Goal: Information Seeking & Learning: Check status

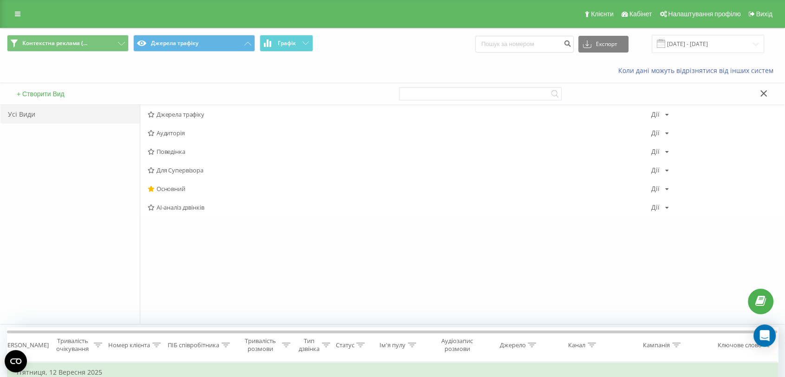
click at [167, 42] on button "Джерела трафіку" at bounding box center [194, 43] width 122 height 17
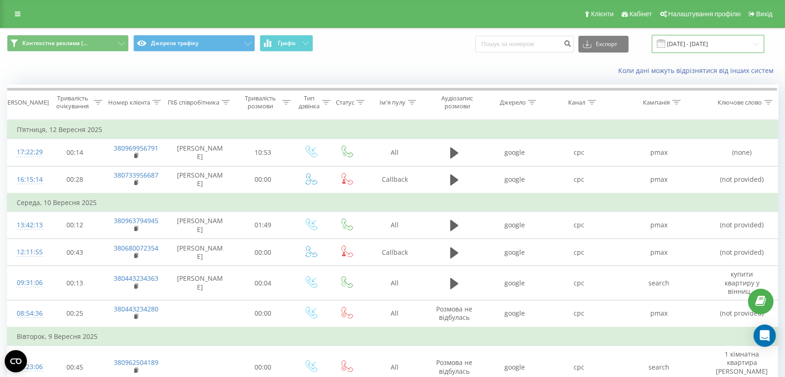
click at [727, 39] on input "[DATE] - [DATE]" at bounding box center [708, 44] width 112 height 18
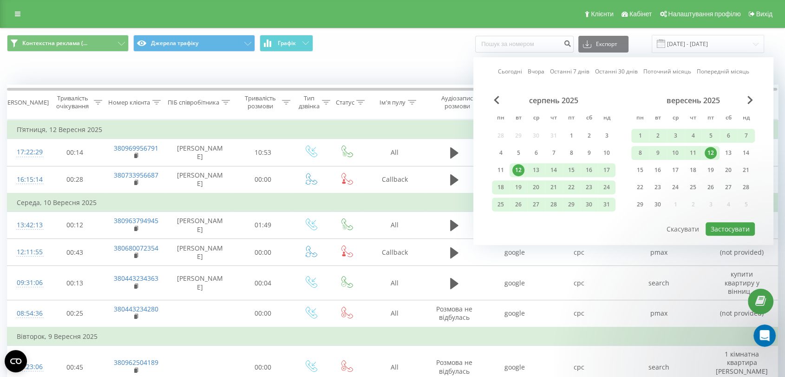
click at [635, 69] on link "Останні 30 днів" at bounding box center [616, 71] width 43 height 9
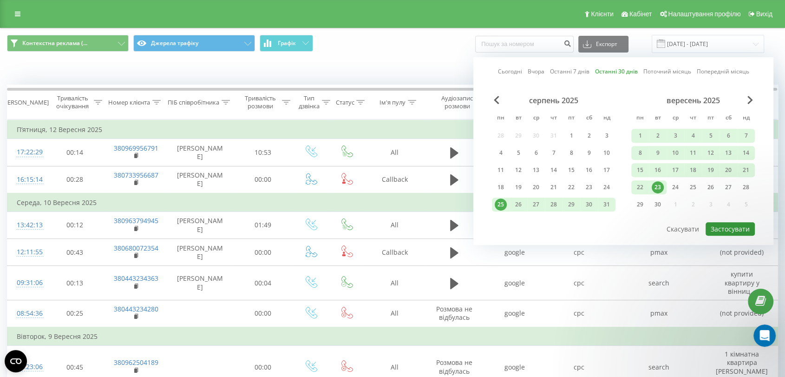
click at [728, 222] on button "Застосувати" at bounding box center [730, 228] width 49 height 13
type input "[DATE] - [DATE]"
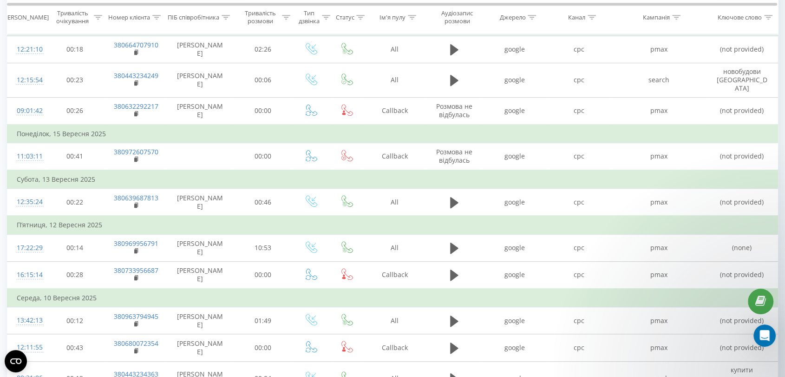
scroll to position [516, 0]
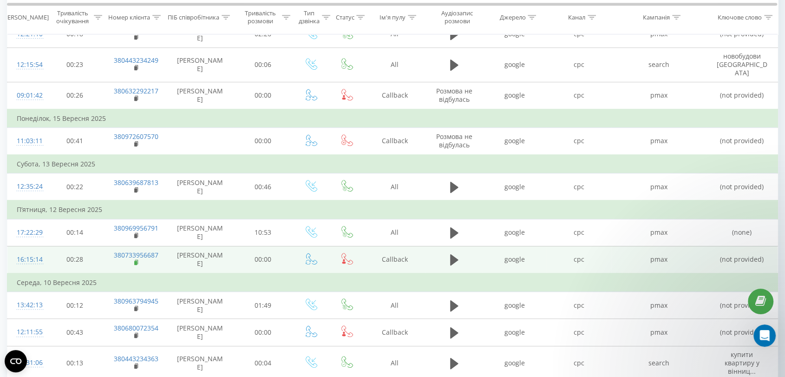
click at [136, 259] on icon at bounding box center [136, 262] width 5 height 7
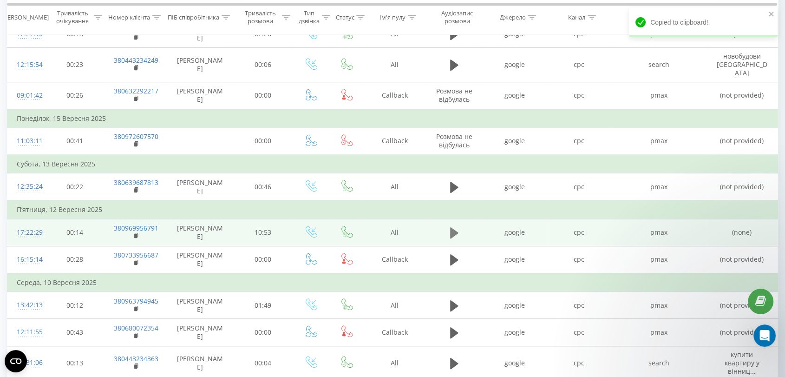
click at [456, 228] on icon at bounding box center [454, 232] width 8 height 13
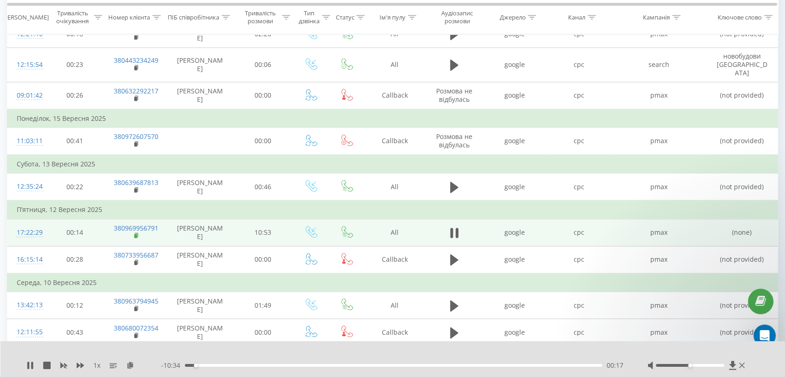
click at [134, 232] on icon at bounding box center [136, 235] width 5 height 7
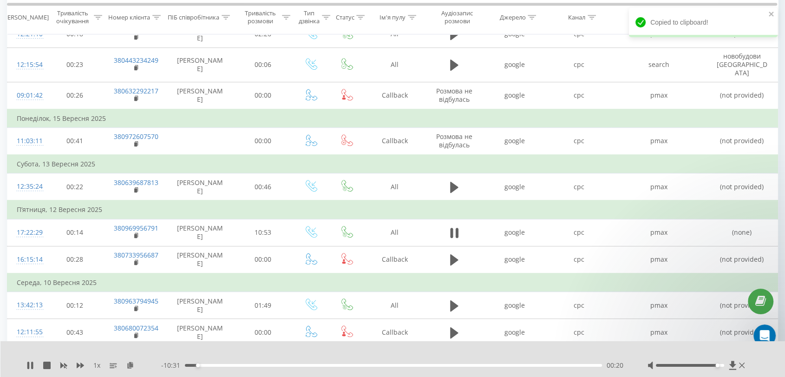
drag, startPoint x: 692, startPoint y: 364, endPoint x: 721, endPoint y: 361, distance: 29.0
click at [721, 361] on div at bounding box center [697, 365] width 99 height 9
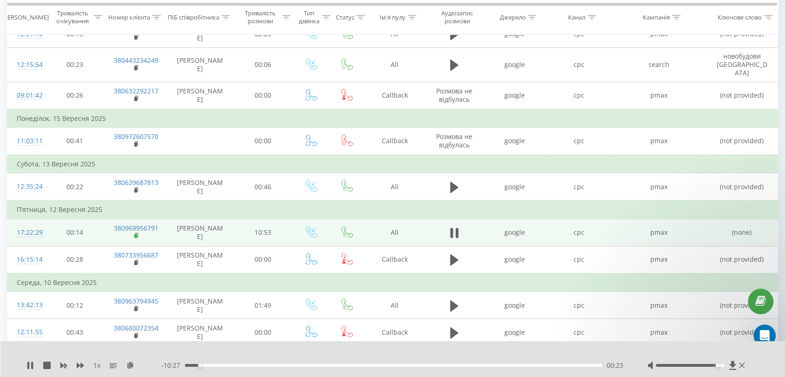
click at [135, 234] on rect at bounding box center [135, 236] width 3 height 4
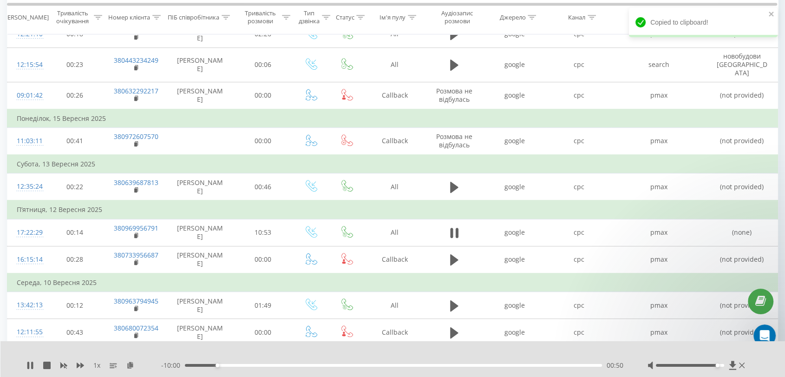
click at [223, 365] on div "00:50" at bounding box center [393, 365] width 417 height 3
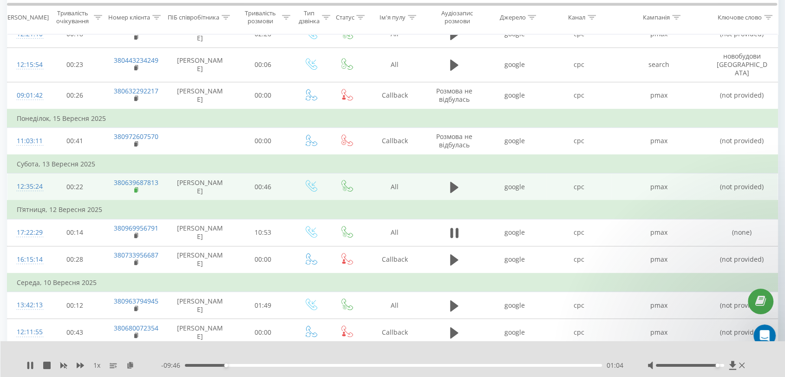
click at [135, 188] on rect at bounding box center [135, 190] width 3 height 4
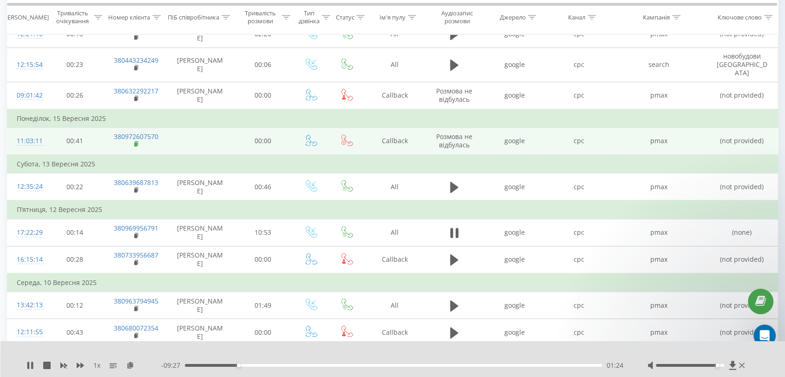
click at [138, 141] on icon at bounding box center [136, 144] width 5 height 7
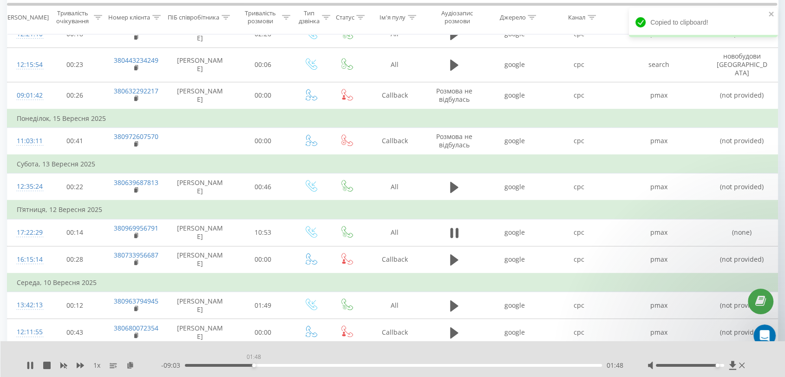
click at [254, 364] on div "01:48" at bounding box center [393, 365] width 417 height 3
click at [273, 365] on div "02:17" at bounding box center [393, 365] width 417 height 3
click at [295, 366] on div "- 08:31 02:19 02:19" at bounding box center [392, 365] width 463 height 9
click at [297, 364] on div "02:56" at bounding box center [393, 365] width 417 height 3
click at [316, 364] on div "03:26" at bounding box center [393, 365] width 417 height 3
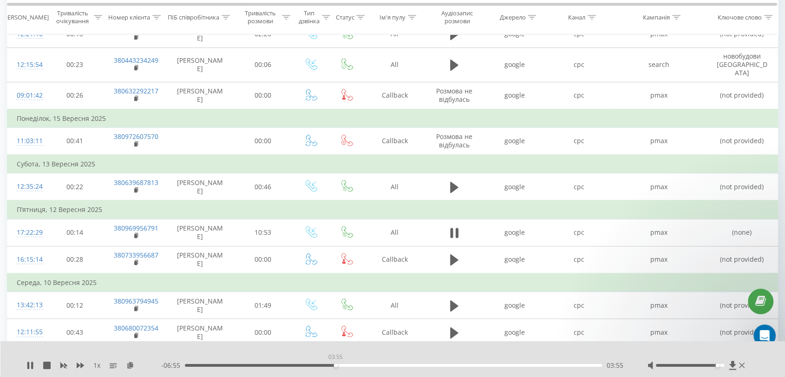
click at [336, 364] on div "03:55" at bounding box center [393, 365] width 417 height 3
click at [363, 364] on div "03:56" at bounding box center [393, 365] width 417 height 3
click at [416, 363] on div "- 05:55 04:55 04:55" at bounding box center [392, 365] width 463 height 9
click at [416, 364] on div "04:56" at bounding box center [393, 365] width 417 height 3
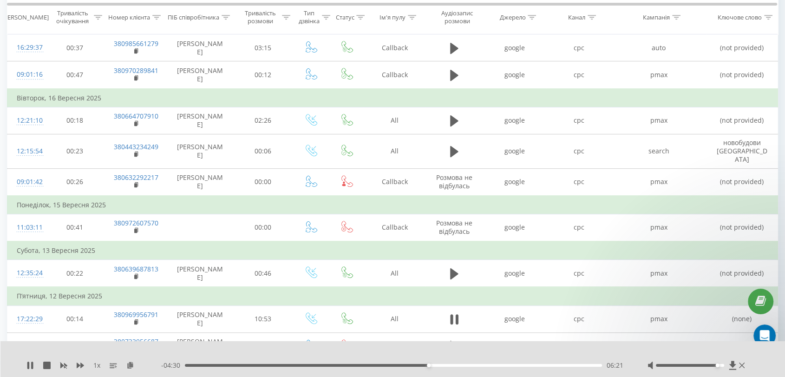
scroll to position [413, 0]
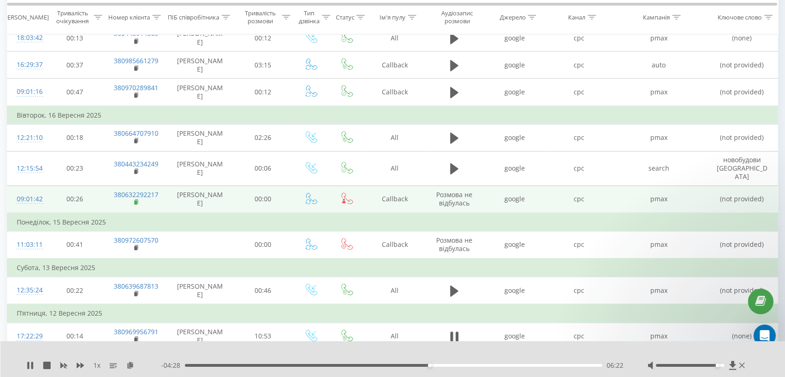
click at [137, 200] on rect at bounding box center [135, 202] width 3 height 4
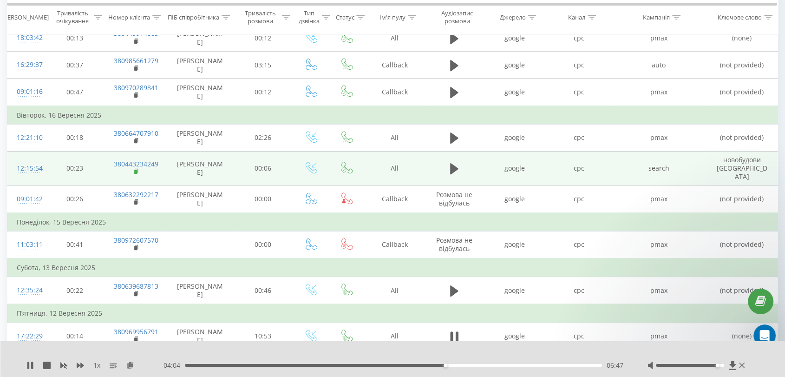
click at [138, 168] on icon at bounding box center [136, 171] width 5 height 7
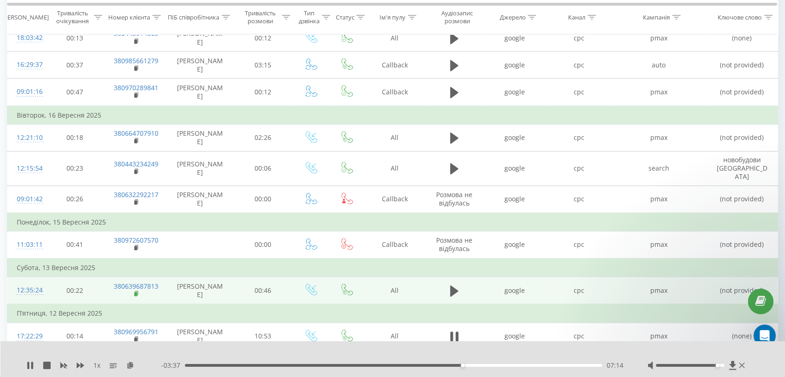
click at [138, 290] on icon at bounding box center [136, 293] width 5 height 7
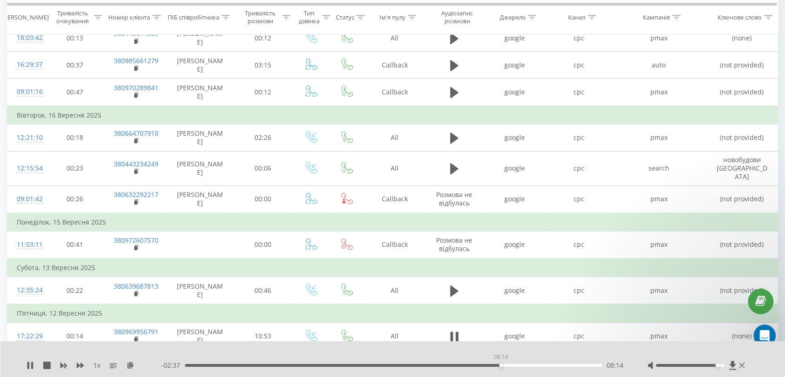
click at [501, 364] on div "08:14" at bounding box center [393, 365] width 417 height 3
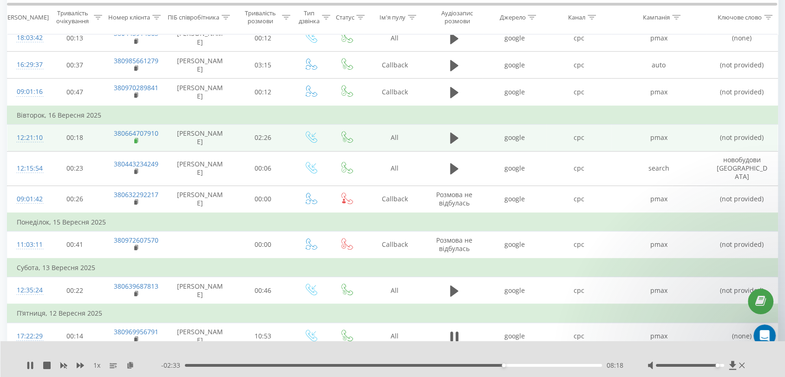
click at [138, 138] on icon at bounding box center [136, 141] width 5 height 7
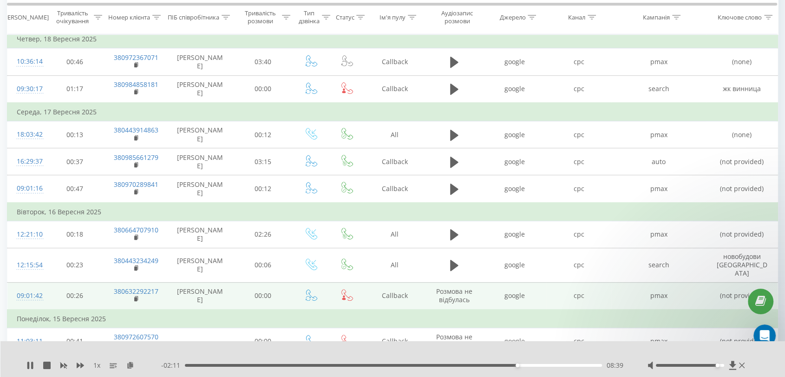
scroll to position [258, 0]
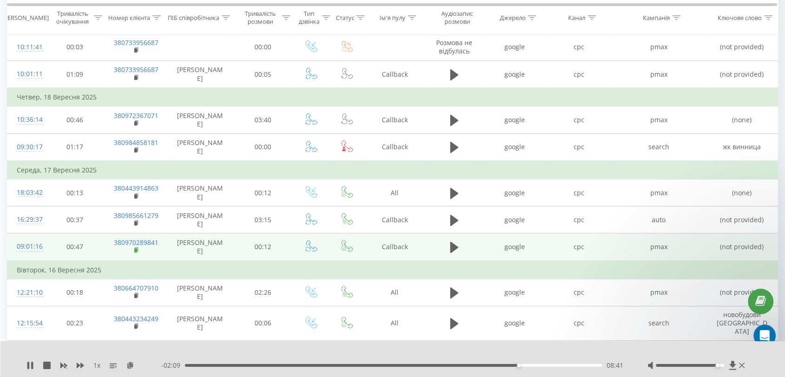
click at [135, 247] on icon at bounding box center [136, 250] width 5 height 7
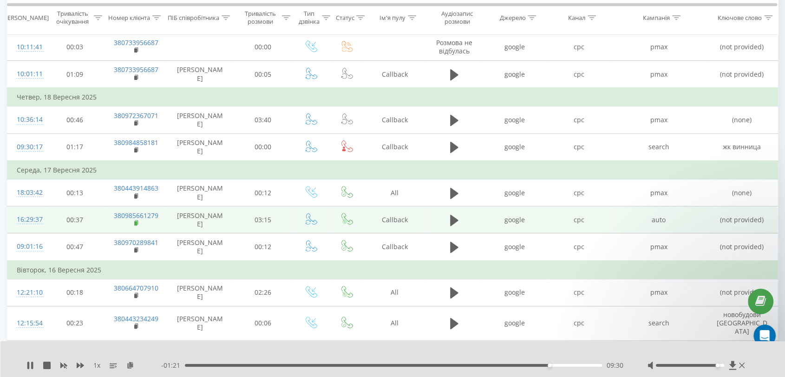
click at [135, 221] on rect at bounding box center [135, 223] width 3 height 4
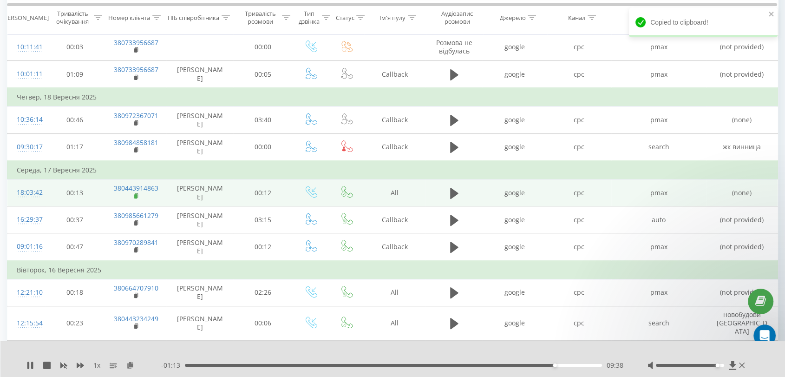
click at [136, 193] on icon at bounding box center [136, 196] width 5 height 7
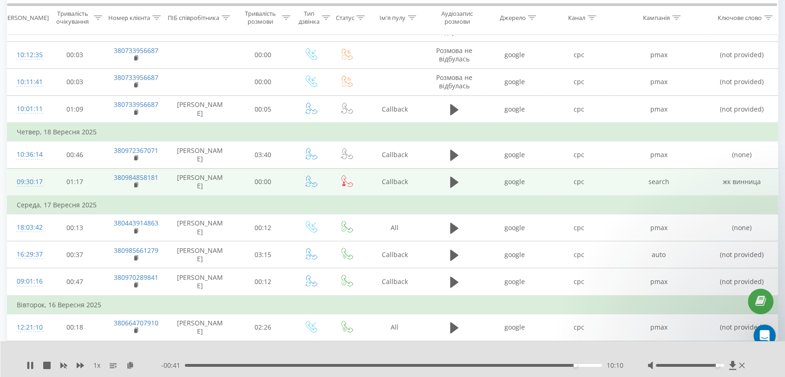
scroll to position [206, 0]
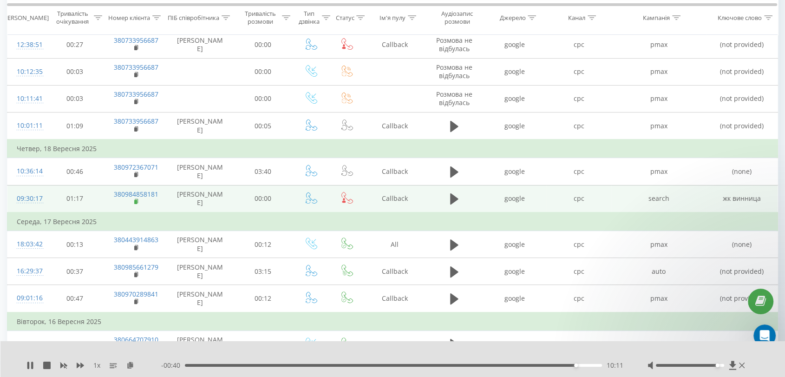
click at [138, 199] on icon at bounding box center [136, 201] width 3 height 4
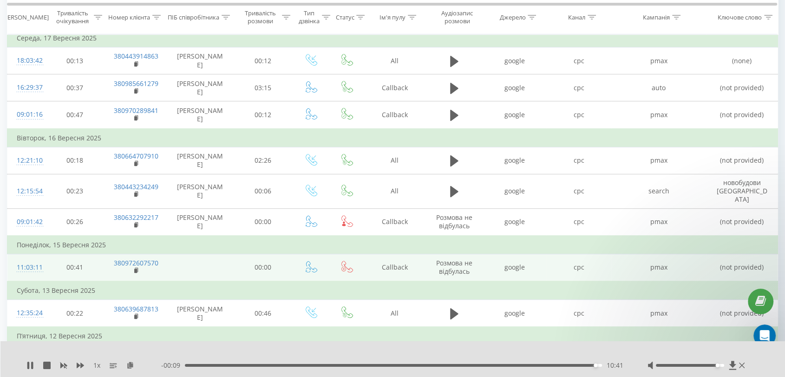
scroll to position [413, 0]
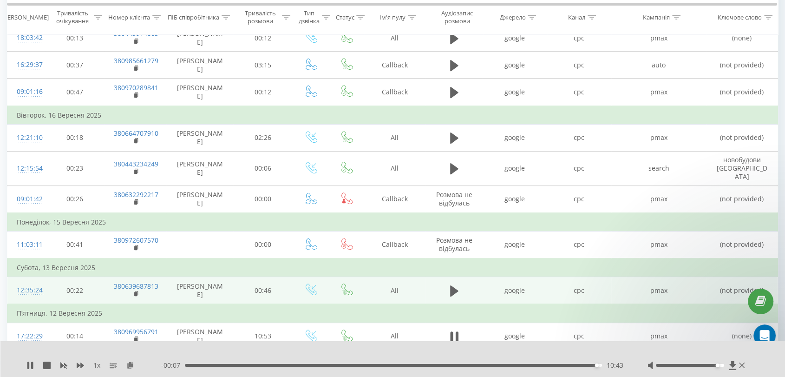
click at [462, 279] on td at bounding box center [454, 290] width 57 height 27
click at [452, 285] on icon at bounding box center [454, 290] width 8 height 11
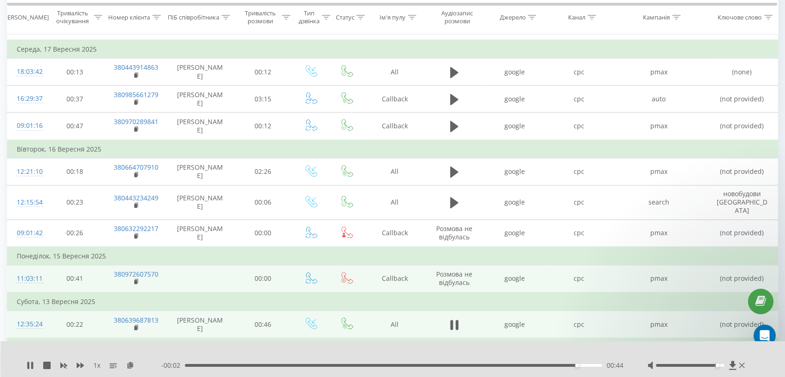
scroll to position [361, 0]
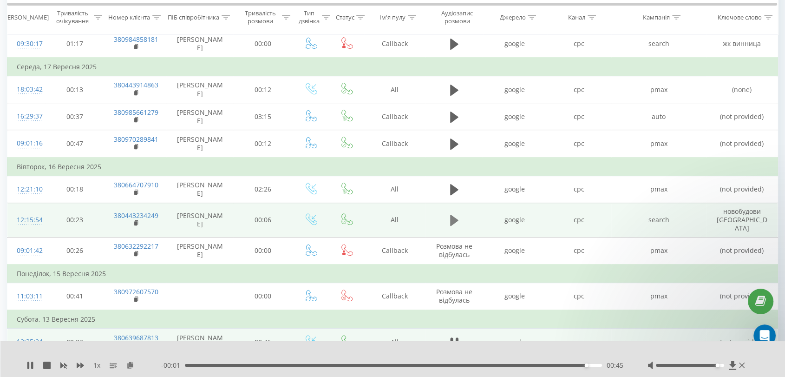
click at [454, 215] on icon at bounding box center [454, 220] width 8 height 11
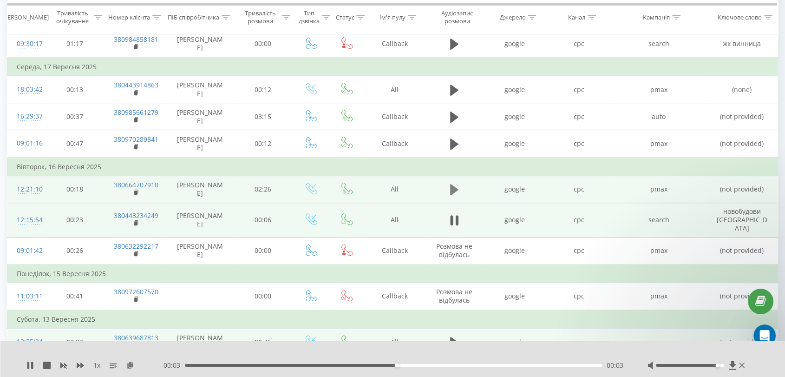
click at [455, 191] on icon at bounding box center [454, 189] width 8 height 13
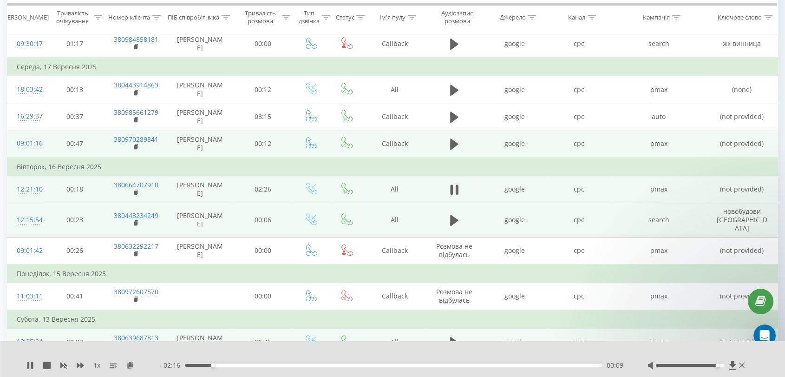
scroll to position [309, 0]
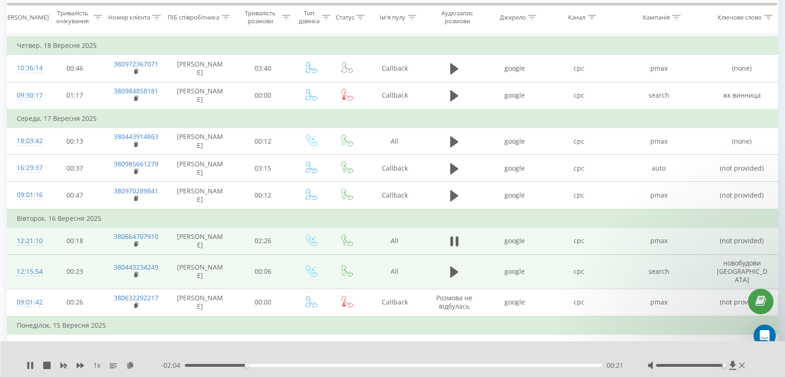
drag, startPoint x: 717, startPoint y: 365, endPoint x: 725, endPoint y: 365, distance: 8.4
click at [725, 365] on div "Accessibility label" at bounding box center [725, 365] width 4 height 4
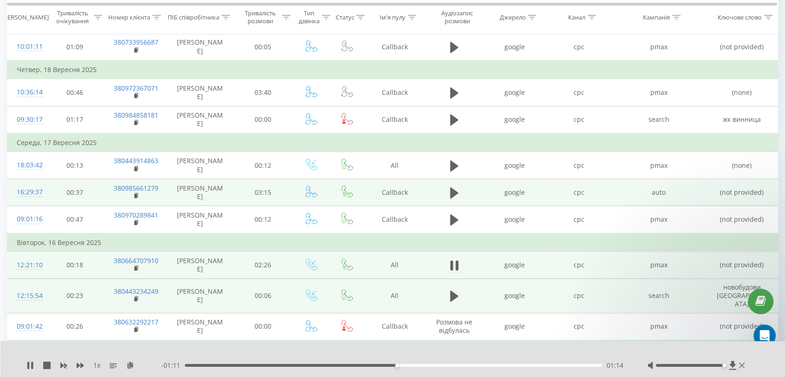
scroll to position [155, 0]
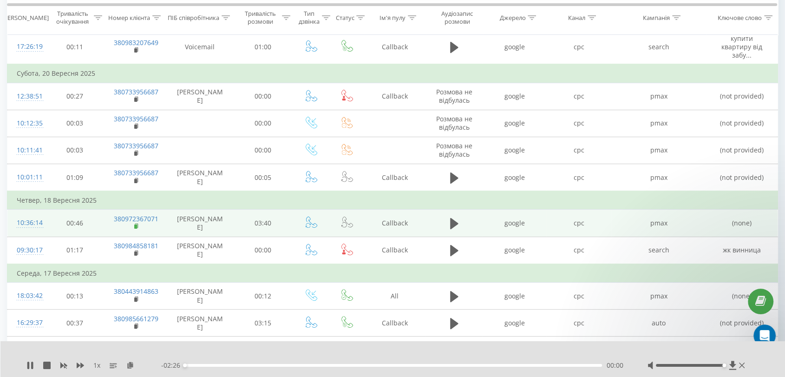
click at [138, 224] on icon at bounding box center [136, 226] width 5 height 7
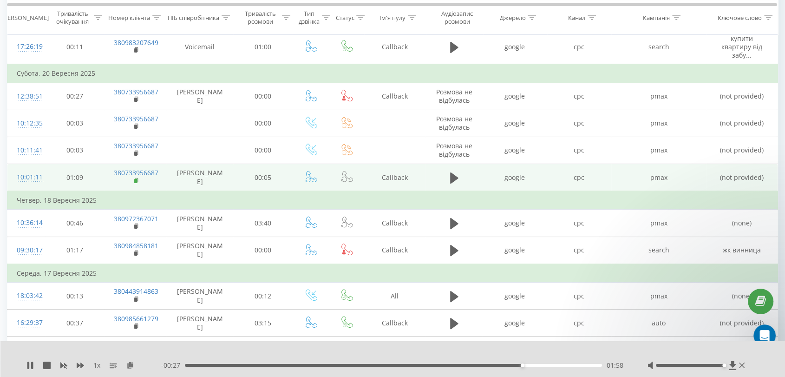
click at [137, 179] on rect at bounding box center [135, 181] width 3 height 4
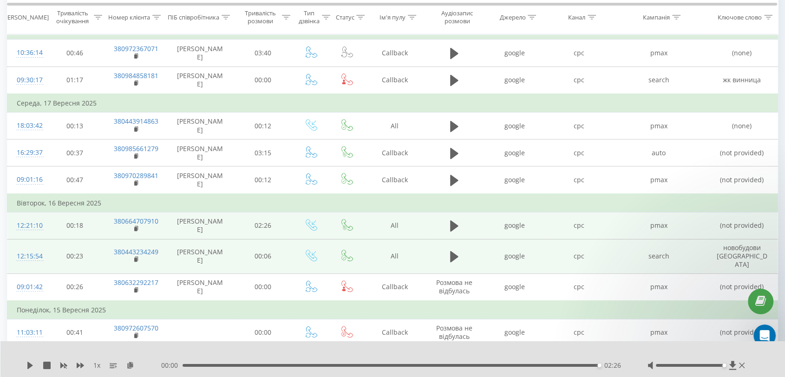
scroll to position [309, 0]
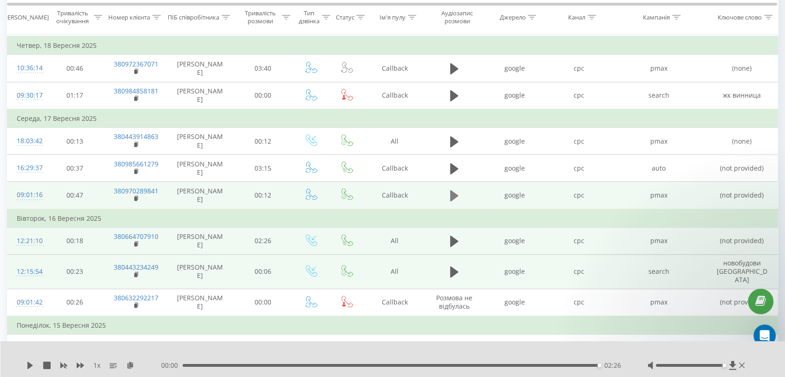
click at [456, 195] on icon at bounding box center [454, 195] width 8 height 11
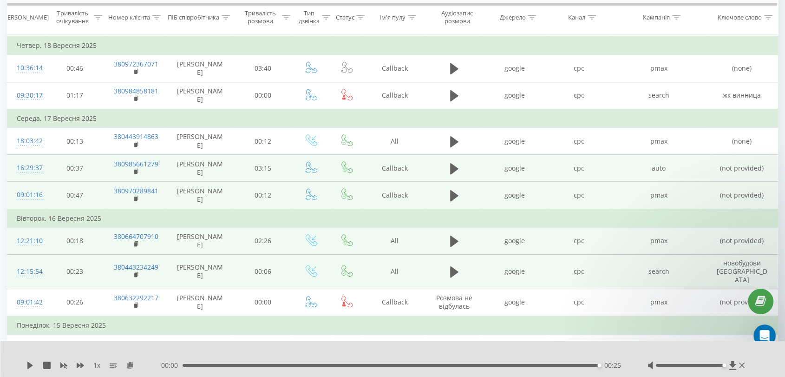
click at [463, 162] on td at bounding box center [454, 168] width 57 height 27
click at [455, 158] on td at bounding box center [454, 168] width 57 height 27
click at [455, 163] on icon at bounding box center [454, 168] width 8 height 13
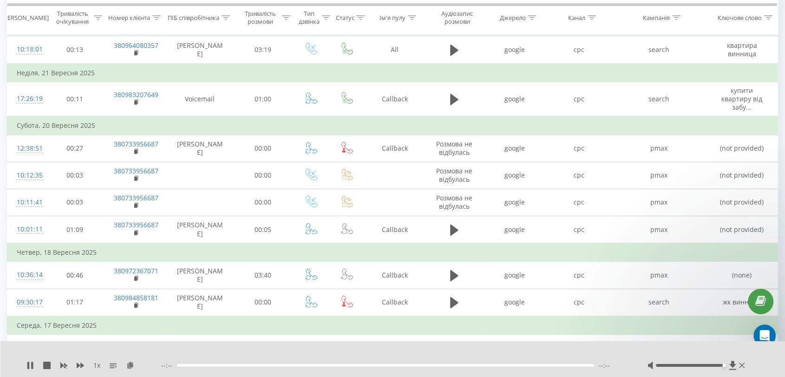
scroll to position [0, 0]
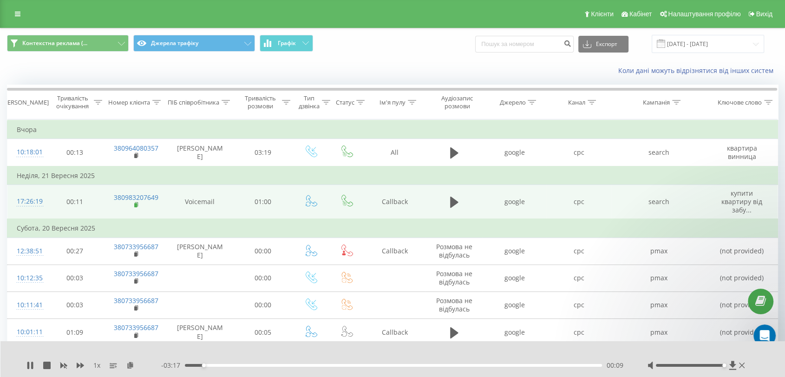
click at [137, 203] on rect at bounding box center [135, 205] width 3 height 4
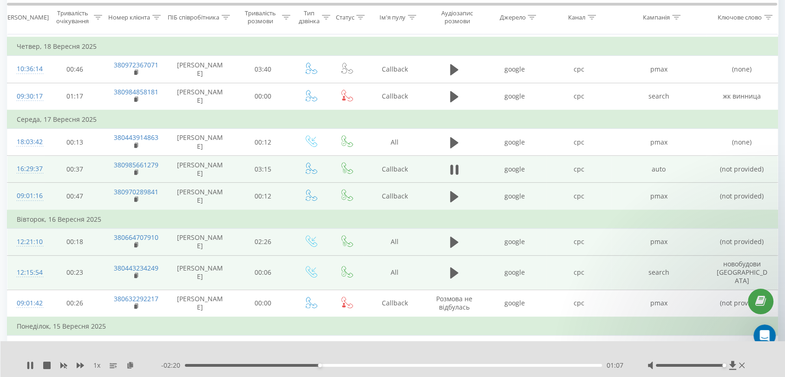
scroll to position [309, 0]
click at [730, 364] on icon at bounding box center [732, 365] width 7 height 9
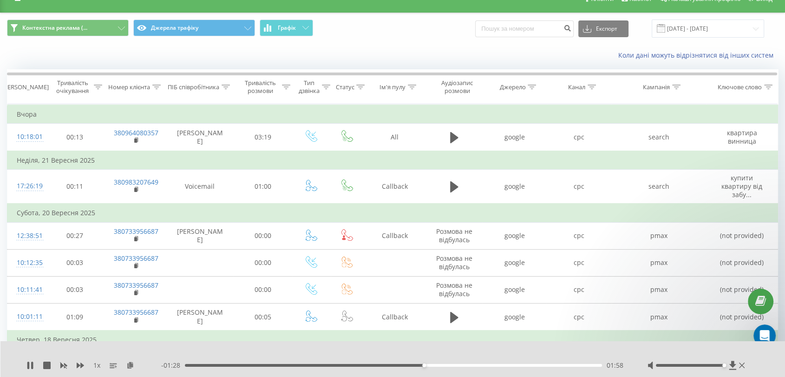
scroll to position [0, 0]
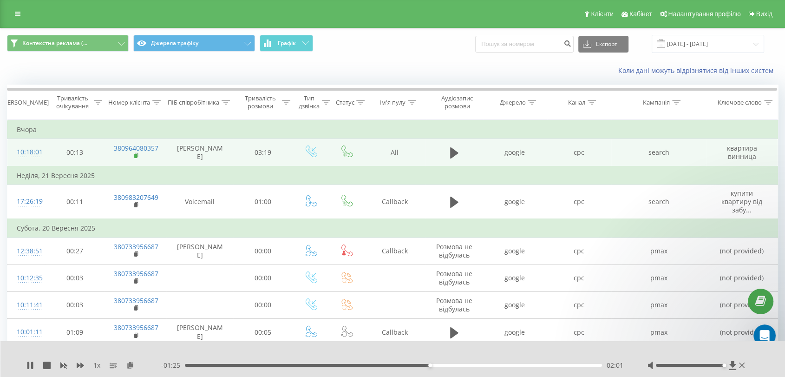
click at [136, 155] on rect at bounding box center [135, 156] width 3 height 4
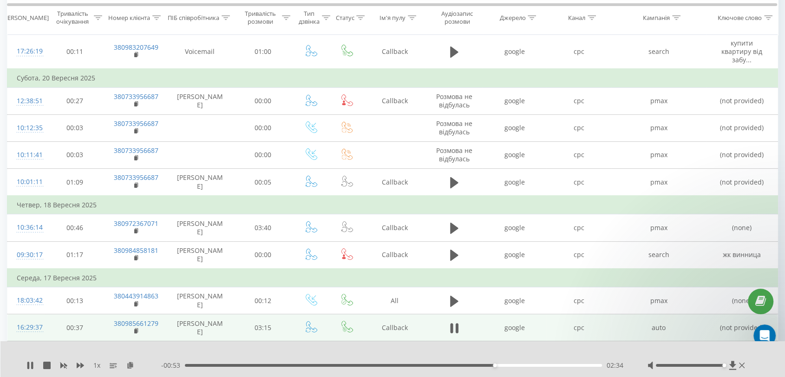
scroll to position [361, 0]
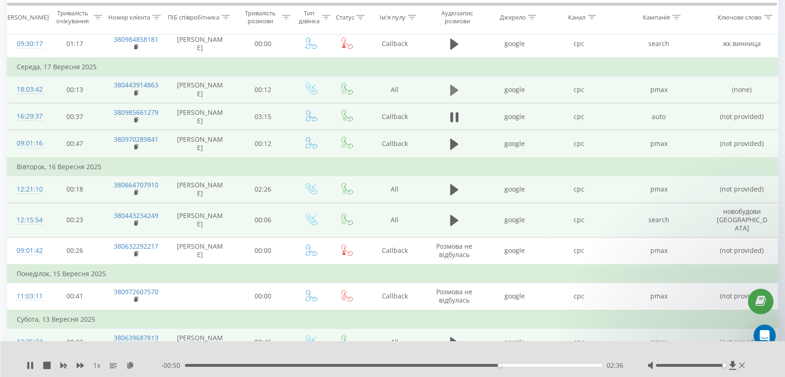
click at [454, 86] on icon at bounding box center [454, 89] width 8 height 11
click at [456, 86] on icon at bounding box center [457, 90] width 3 height 10
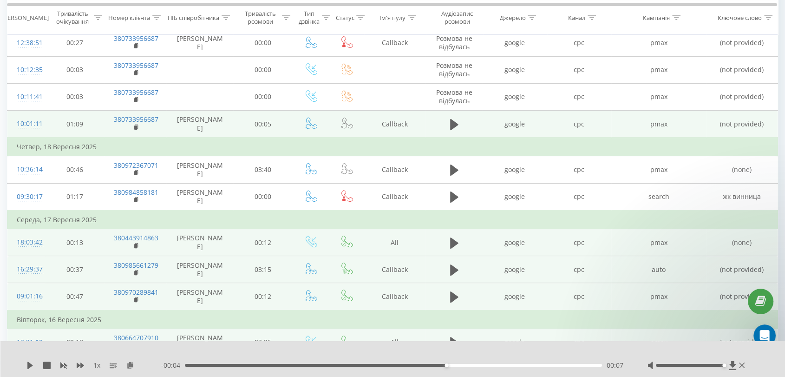
scroll to position [206, 0]
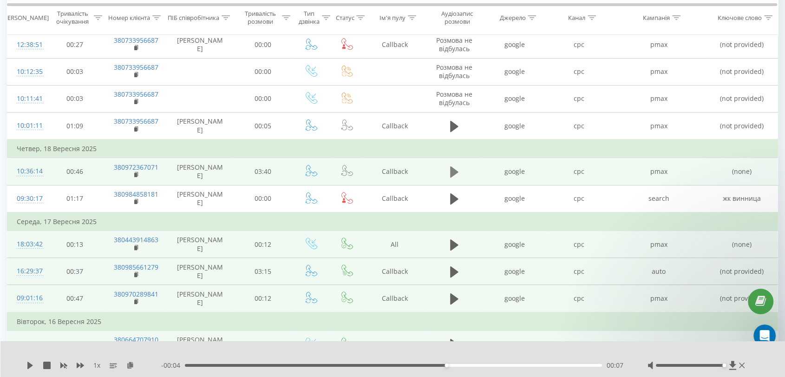
click at [454, 168] on icon at bounding box center [454, 171] width 8 height 11
click at [423, 363] on div "- 02:03 01:58 01:58" at bounding box center [392, 365] width 463 height 9
click at [419, 365] on div "02:00" at bounding box center [393, 365] width 417 height 3
click at [463, 365] on div "02:41" at bounding box center [393, 365] width 417 height 3
click at [525, 364] on div "02:43" at bounding box center [393, 365] width 417 height 3
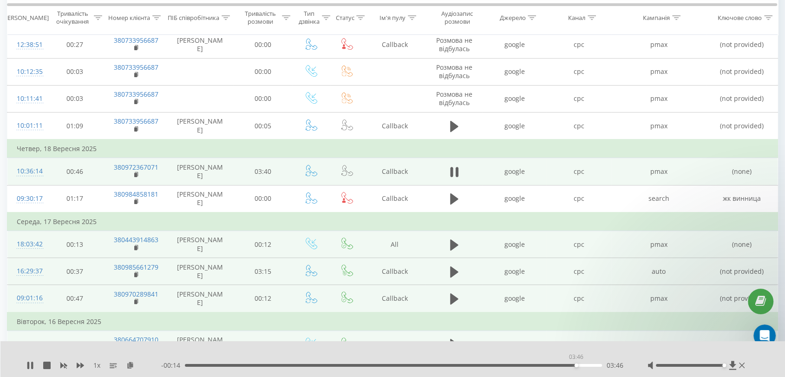
click at [576, 365] on div "03:46" at bounding box center [393, 365] width 417 height 3
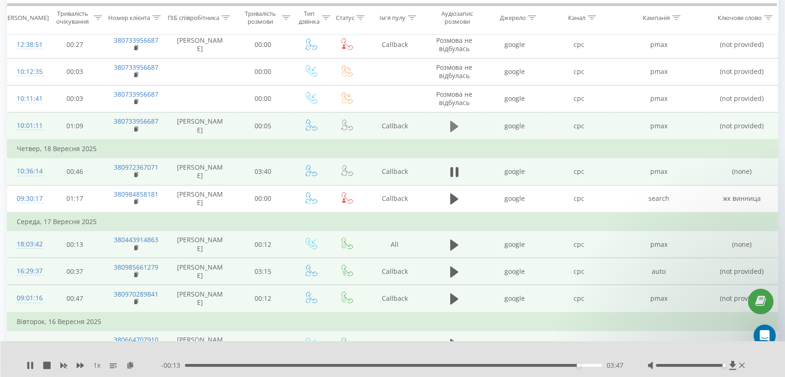
click at [456, 127] on icon at bounding box center [454, 126] width 8 height 13
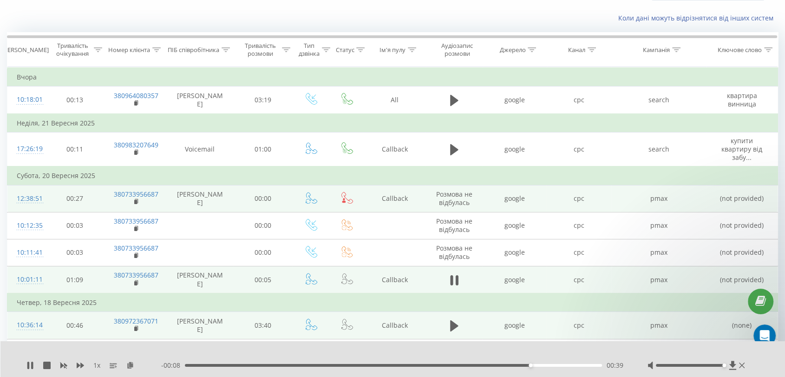
scroll to position [52, 0]
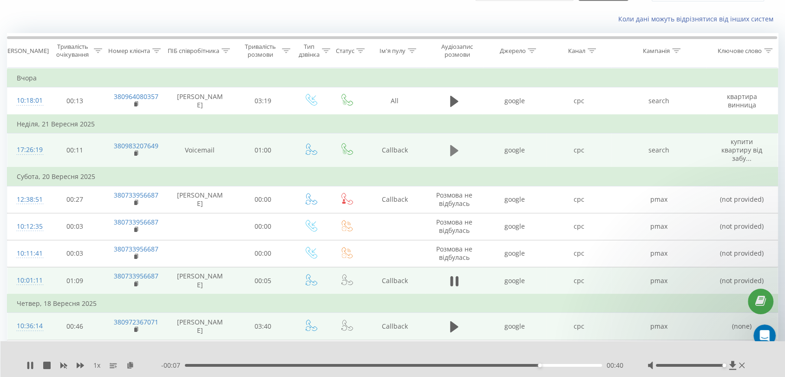
click at [456, 148] on icon at bounding box center [454, 150] width 8 height 11
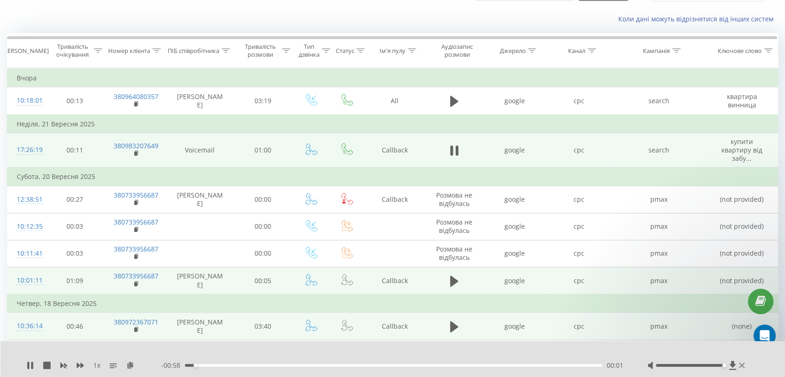
click at [228, 364] on div "00:01" at bounding box center [393, 365] width 417 height 3
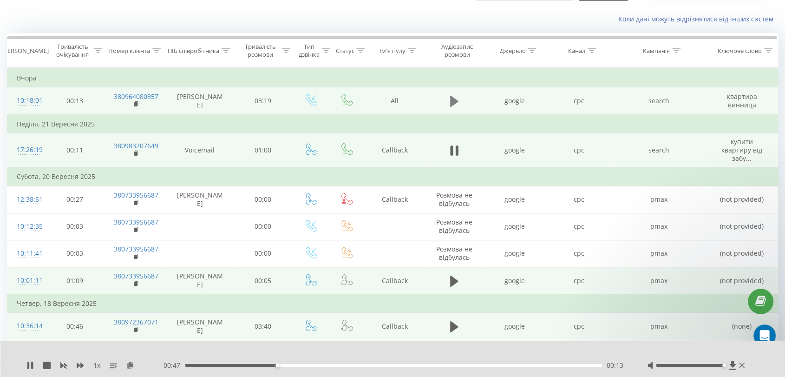
click at [451, 102] on icon at bounding box center [454, 101] width 8 height 11
click at [318, 364] on div "00:58" at bounding box center [393, 365] width 417 height 3
click at [413, 362] on div "- 01:39 01:39 01:39" at bounding box center [392, 365] width 463 height 9
click at [417, 366] on div "- 01:36 01:42 01:42" at bounding box center [392, 365] width 463 height 9
click at [424, 365] on div "01:54" at bounding box center [393, 365] width 417 height 3
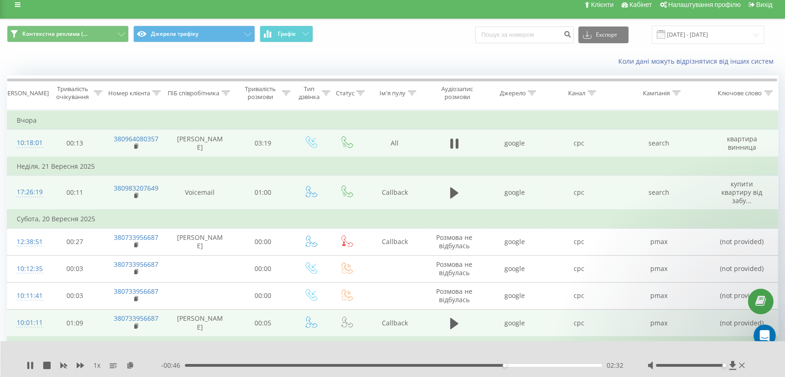
scroll to position [0, 0]
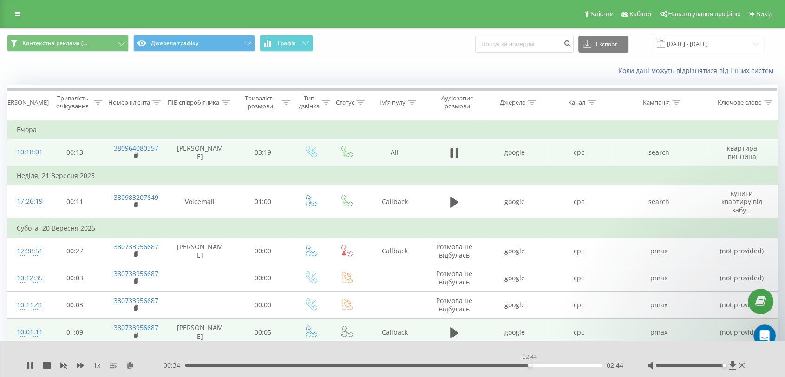
click at [530, 365] on div "02:44" at bounding box center [393, 365] width 417 height 3
click at [106, 41] on button "Контекстна реклама (..." at bounding box center [68, 43] width 122 height 17
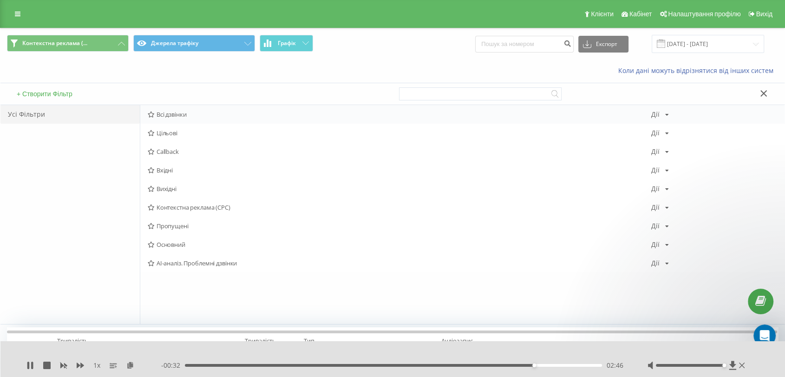
click at [184, 111] on span "Всі дзвінки" at bounding box center [400, 114] width 504 height 7
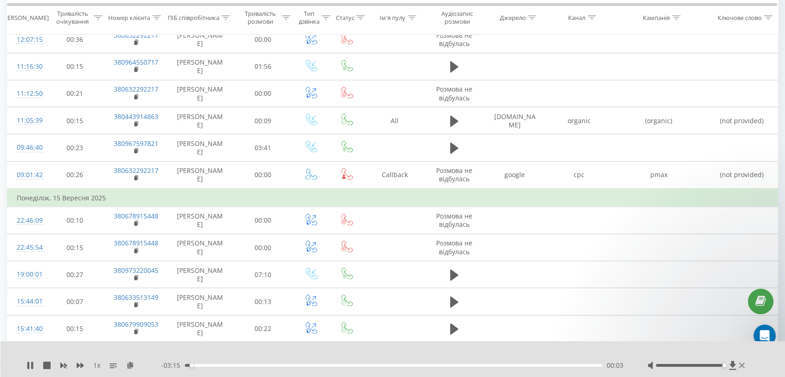
scroll to position [2652, 0]
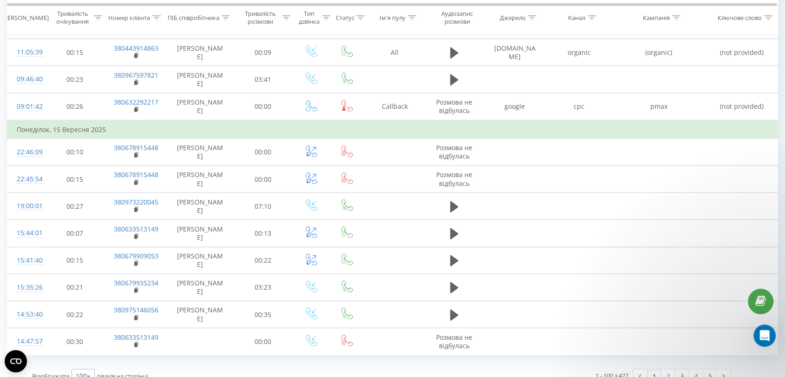
click at [87, 367] on icon at bounding box center [89, 376] width 14 height 18
click at [85, 358] on span "100" at bounding box center [81, 362] width 11 height 9
click at [665, 369] on link "2" at bounding box center [668, 375] width 14 height 13
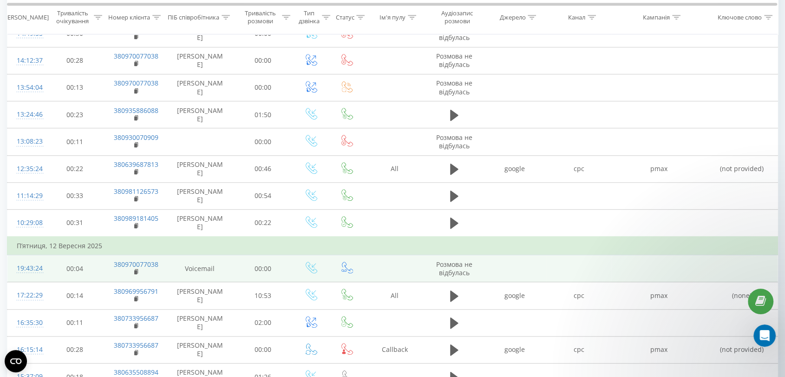
scroll to position [578, 0]
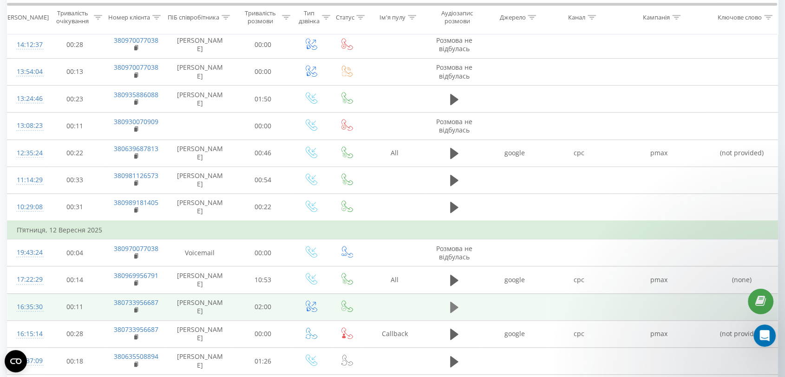
click at [452, 308] on icon at bounding box center [454, 307] width 8 height 11
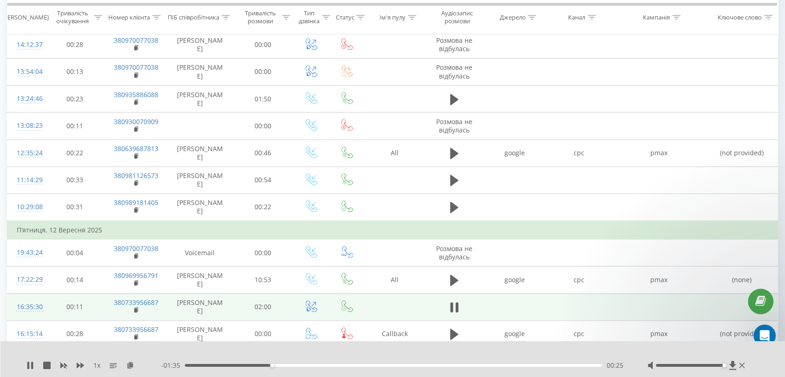
click at [279, 363] on div "- 01:35 00:25 00:25" at bounding box center [392, 365] width 463 height 9
click at [283, 364] on div "00:28" at bounding box center [393, 365] width 417 height 3
click at [304, 363] on div "- 01:31 00:29 00:29" at bounding box center [392, 365] width 463 height 9
click at [306, 365] on div "00:35" at bounding box center [393, 365] width 417 height 3
click at [340, 365] on div "00:45" at bounding box center [393, 365] width 417 height 3
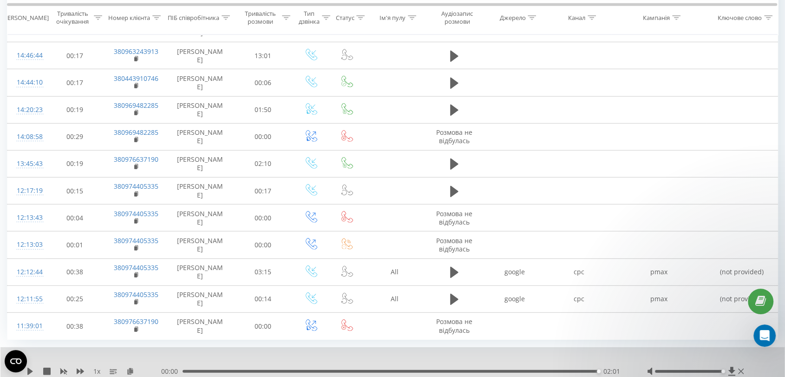
scroll to position [2650, 0]
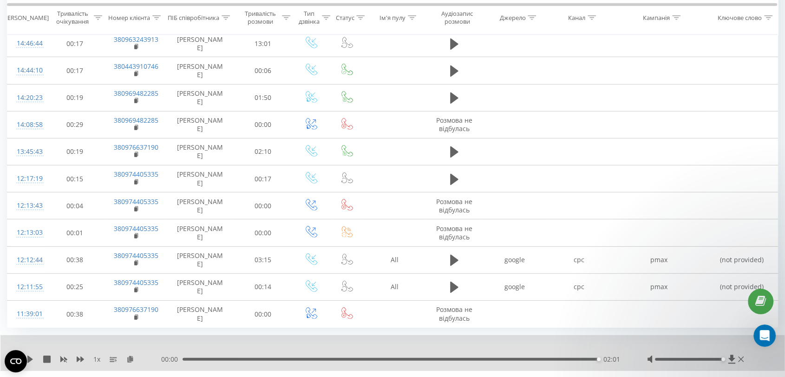
click at [654, 376] on link "1" at bounding box center [654, 384] width 14 height 13
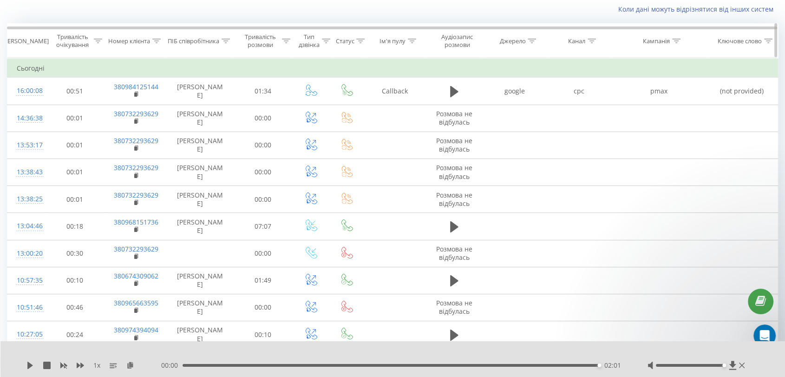
scroll to position [967, 0]
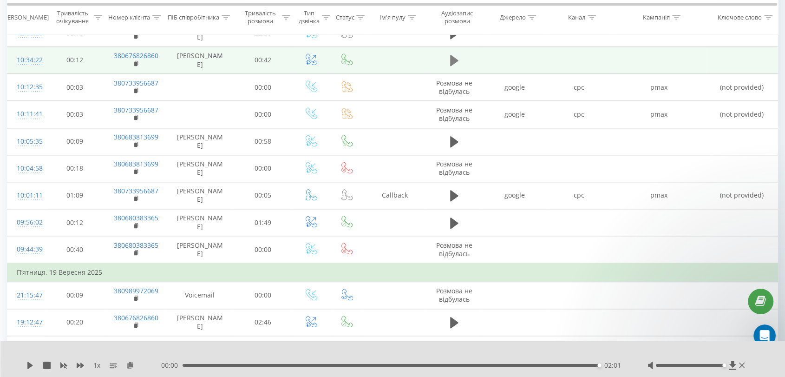
click at [454, 54] on icon at bounding box center [454, 60] width 8 height 13
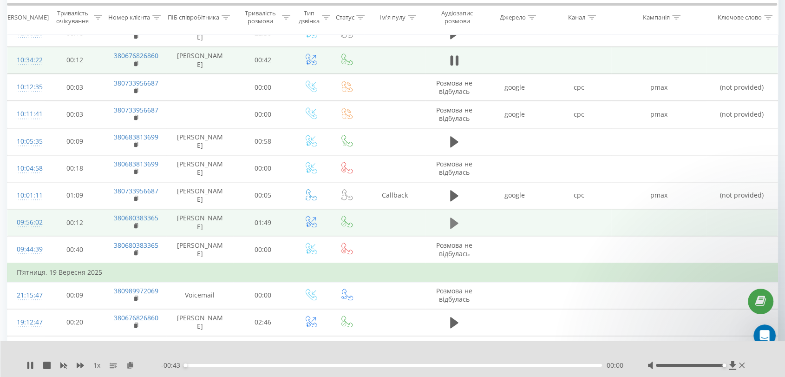
click at [454, 218] on icon at bounding box center [454, 222] width 8 height 11
click at [456, 217] on icon at bounding box center [454, 223] width 8 height 13
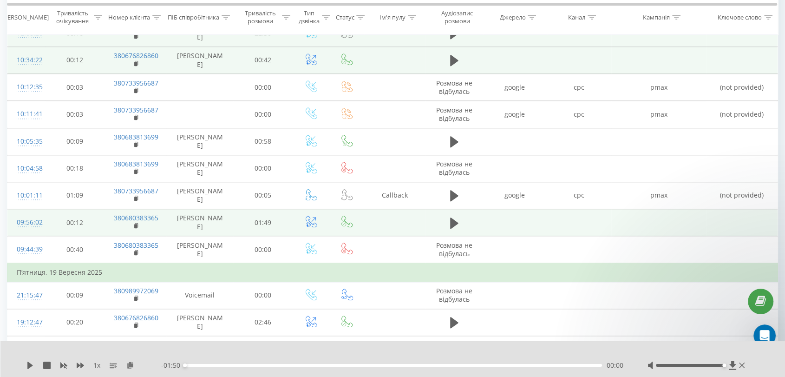
scroll to position [724, 0]
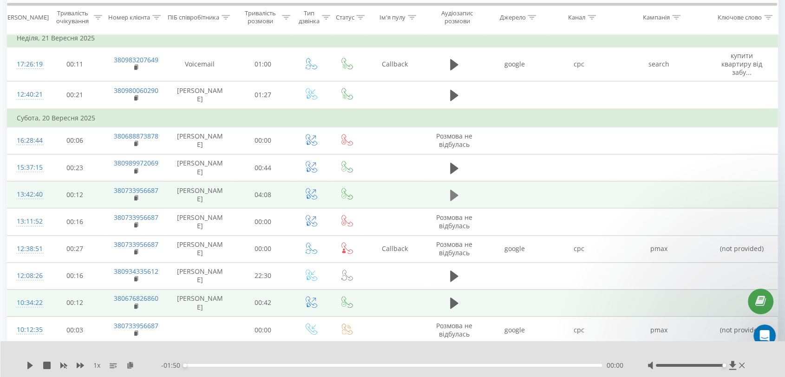
click at [450, 191] on icon at bounding box center [454, 195] width 8 height 11
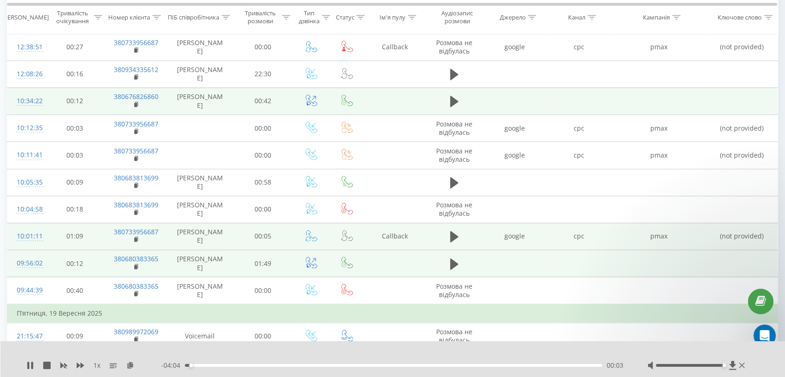
scroll to position [930, 0]
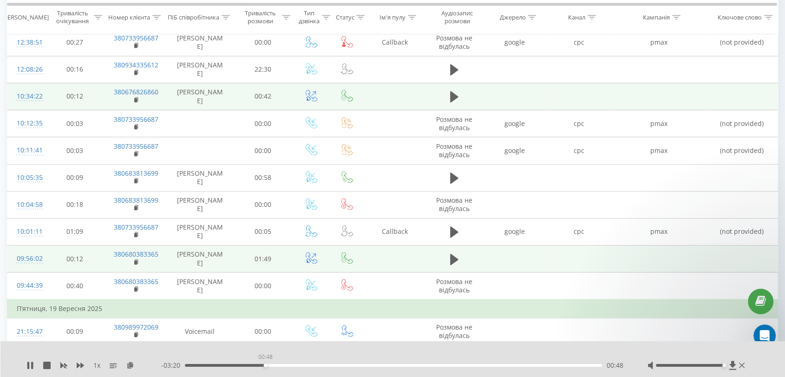
click at [265, 365] on div "00:48" at bounding box center [393, 365] width 417 height 3
click at [332, 364] on div "00:49" at bounding box center [393, 365] width 417 height 3
click at [384, 363] on div "- 02:37 01:30 01:30" at bounding box center [392, 365] width 463 height 9
click at [381, 364] on div "01:57" at bounding box center [393, 365] width 417 height 3
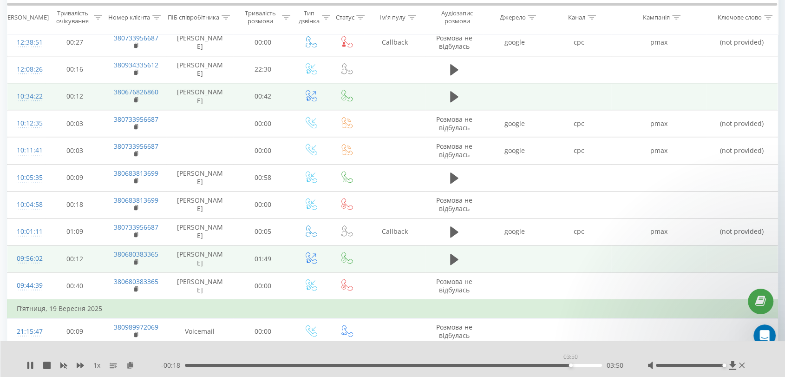
click at [572, 367] on div "- 00:18 03:50 03:50" at bounding box center [392, 365] width 463 height 9
click at [32, 362] on icon at bounding box center [32, 365] width 2 height 7
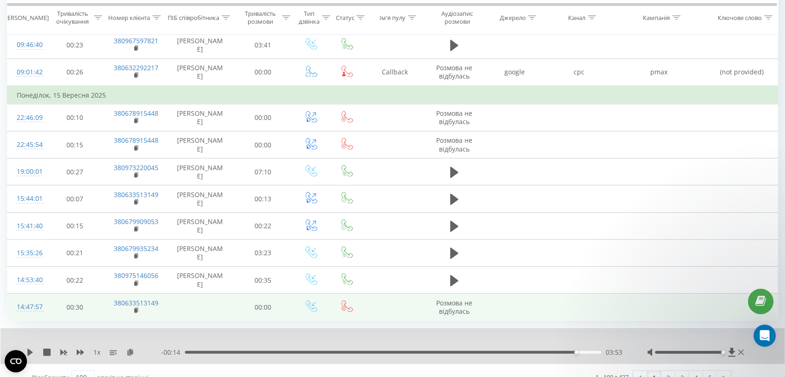
scroll to position [2687, 0]
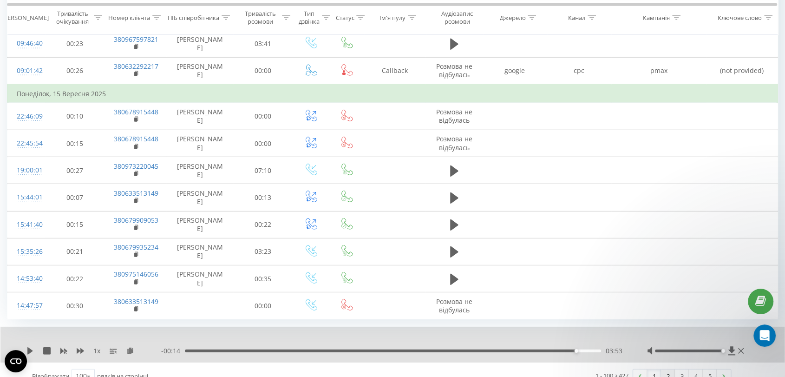
click at [666, 369] on link "2" at bounding box center [668, 375] width 14 height 13
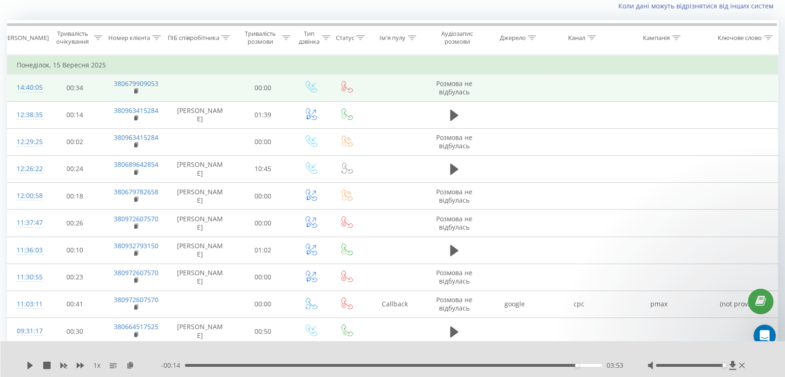
scroll to position [61, 0]
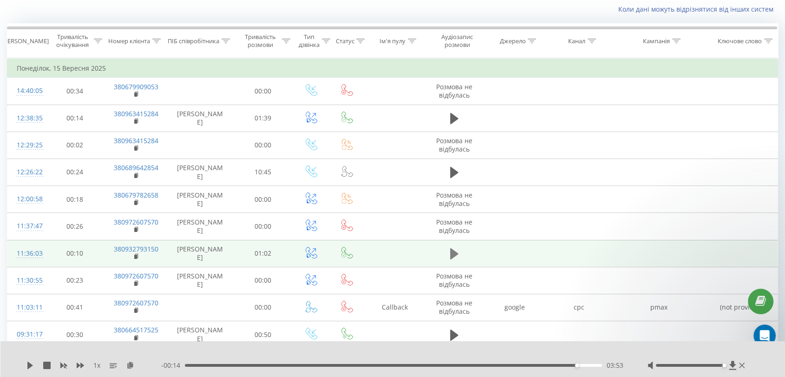
click at [450, 252] on icon at bounding box center [454, 253] width 8 height 11
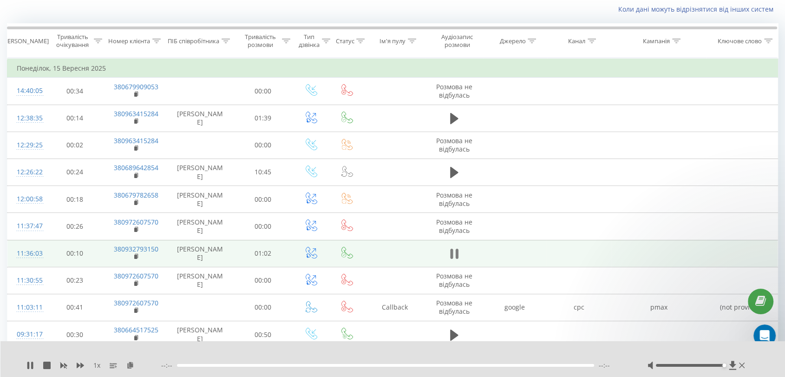
click at [455, 247] on icon at bounding box center [454, 253] width 8 height 13
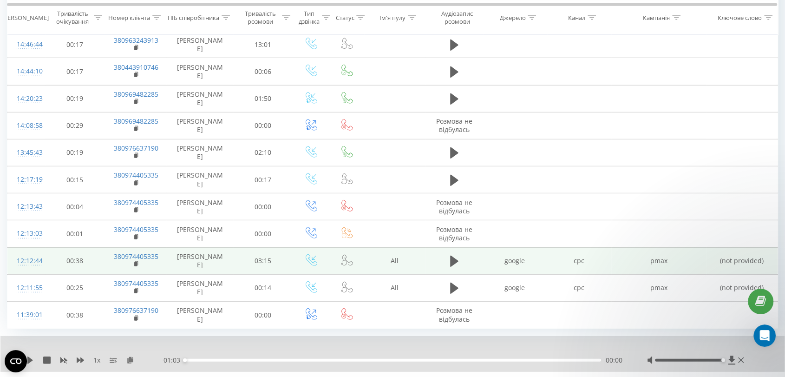
scroll to position [2650, 0]
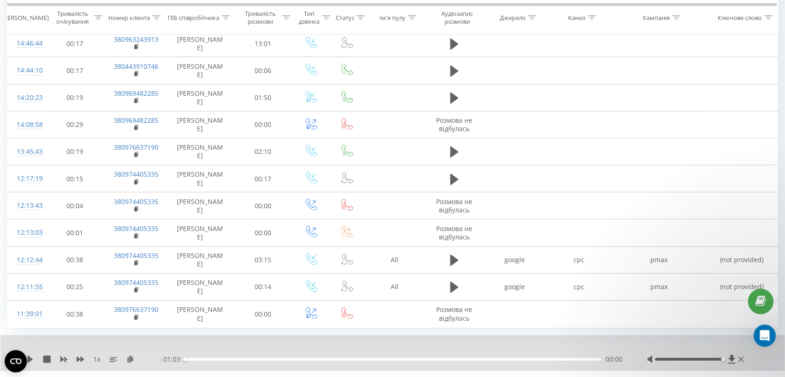
click at [653, 376] on link "1" at bounding box center [654, 384] width 14 height 13
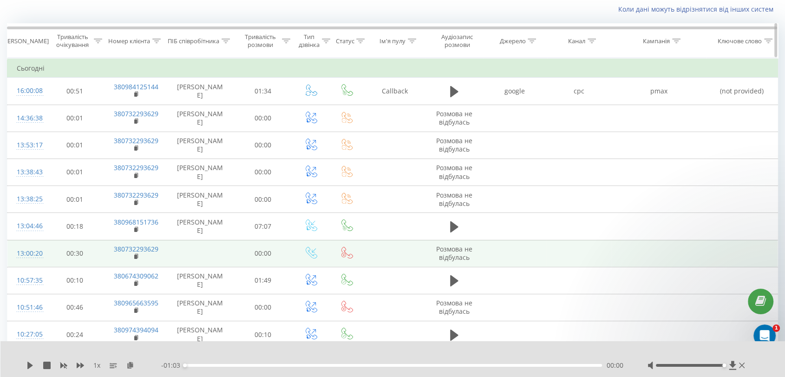
scroll to position [1733, 0]
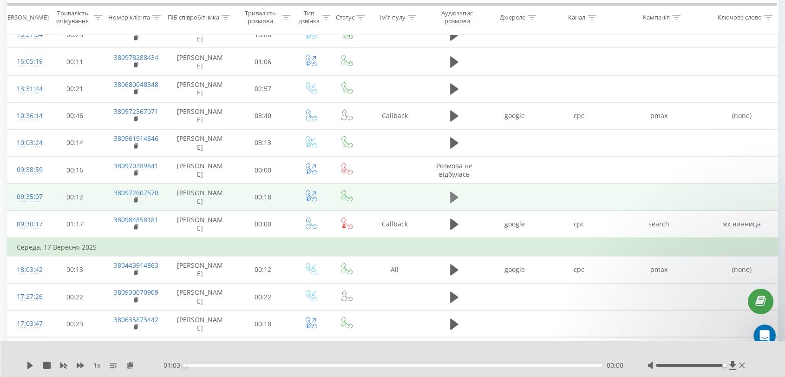
click at [453, 195] on icon at bounding box center [454, 196] width 8 height 11
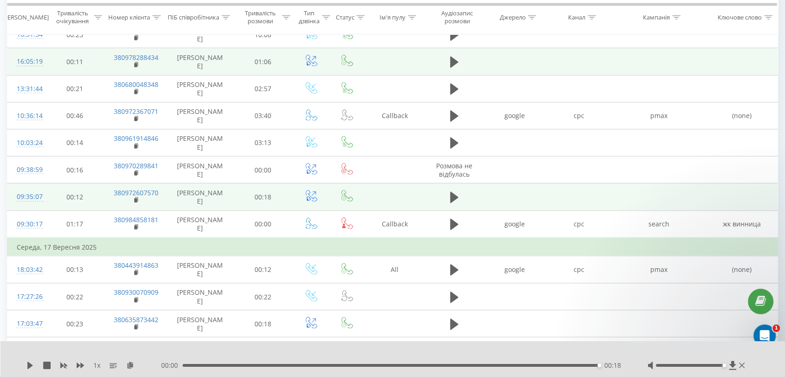
scroll to position [2390, 0]
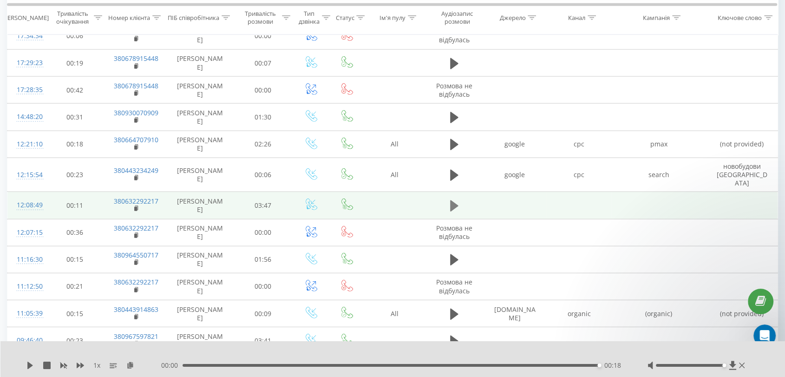
click at [457, 200] on icon at bounding box center [454, 205] width 8 height 11
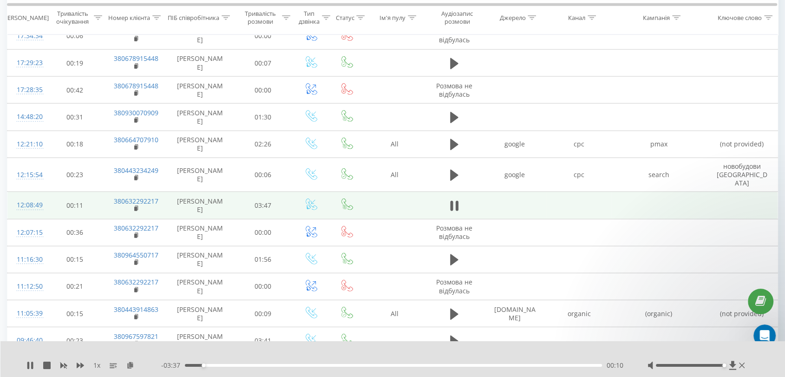
click at [231, 362] on div "- 03:37 00:10 00:10" at bounding box center [392, 365] width 463 height 9
click at [231, 364] on div "00:11" at bounding box center [393, 365] width 417 height 3
click at [217, 365] on div "00:26" at bounding box center [393, 365] width 417 height 3
click at [325, 364] on div "01:07" at bounding box center [393, 365] width 417 height 3
click at [357, 364] on div "01:34" at bounding box center [393, 365] width 417 height 3
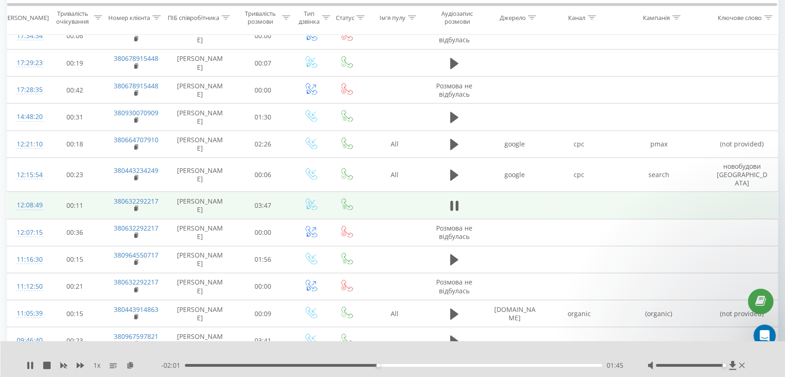
click at [395, 364] on div "01:45" at bounding box center [393, 365] width 417 height 3
click at [424, 364] on div "00:00" at bounding box center [393, 365] width 417 height 3
click at [465, 365] on div "02:32" at bounding box center [393, 365] width 417 height 3
click at [519, 366] on div "03:02" at bounding box center [393, 365] width 417 height 3
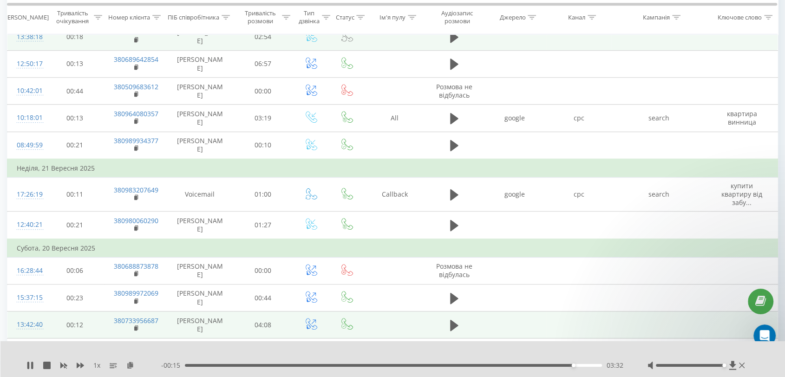
scroll to position [275, 0]
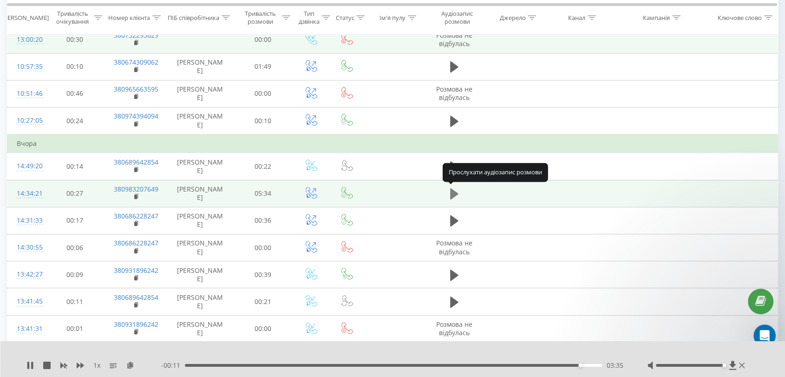
click at [454, 193] on icon at bounding box center [454, 193] width 8 height 11
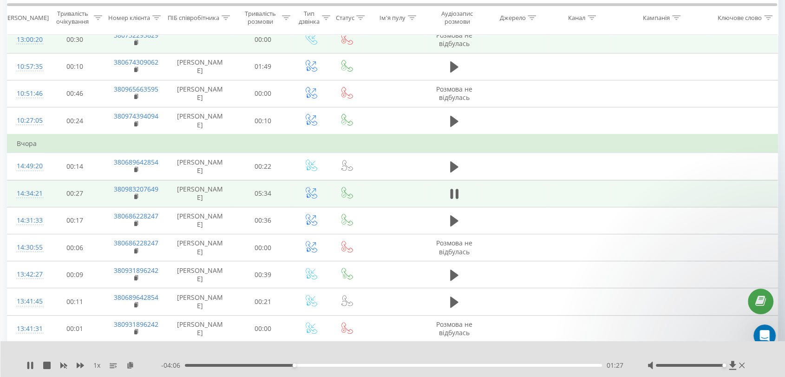
click at [319, 362] on div "- 04:06 01:27 01:27" at bounding box center [392, 365] width 463 height 9
click at [319, 365] on div "01:28" at bounding box center [393, 365] width 417 height 3
click at [355, 365] on div "01:50" at bounding box center [393, 365] width 417 height 3
click at [387, 364] on div "02:42" at bounding box center [393, 365] width 417 height 3
click at [431, 364] on div "02:43" at bounding box center [393, 365] width 417 height 3
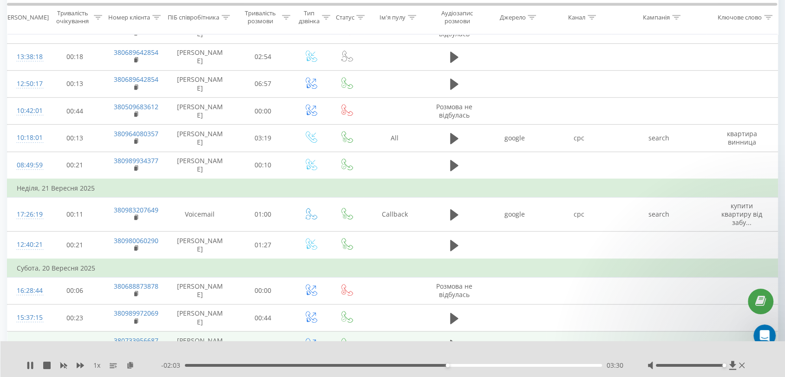
scroll to position [0, 0]
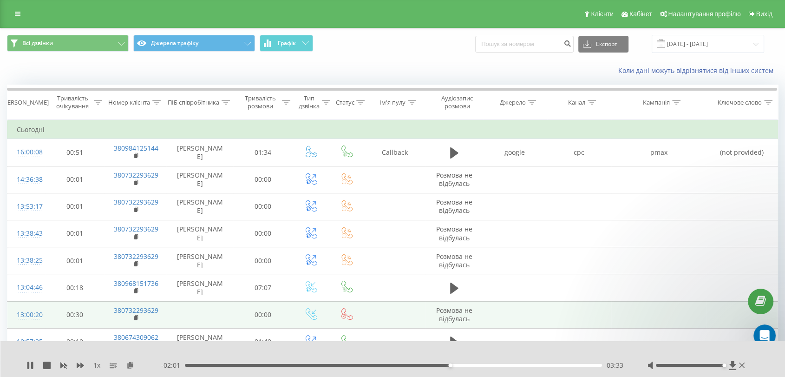
click at [462, 365] on div "03:33" at bounding box center [393, 365] width 417 height 3
click at [507, 368] on div "- 01:50 03:44 03:44" at bounding box center [392, 365] width 463 height 9
click at [480, 364] on div "03:45" at bounding box center [393, 365] width 417 height 3
click at [505, 365] on div "04:16" at bounding box center [393, 365] width 417 height 3
click at [539, 364] on div "04:44" at bounding box center [393, 365] width 417 height 3
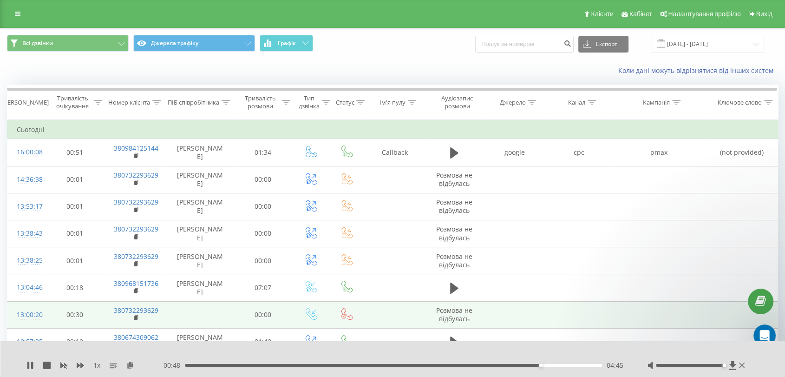
click at [561, 365] on div "04:45" at bounding box center [393, 365] width 417 height 3
click at [32, 365] on icon at bounding box center [32, 365] width 2 height 7
click at [61, 38] on button "Всі дзвінки" at bounding box center [68, 43] width 122 height 17
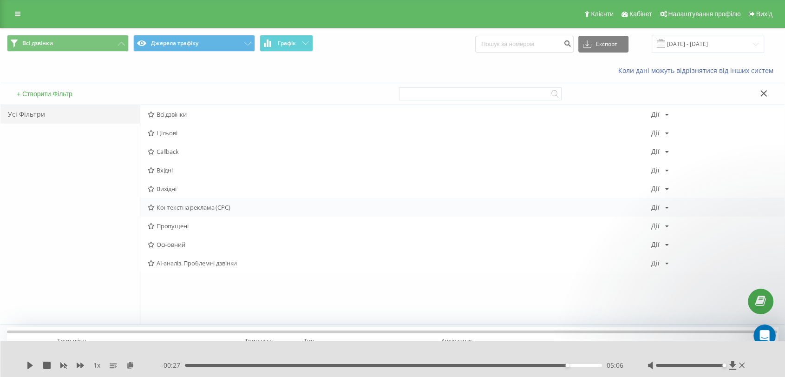
click at [188, 201] on div "Контекстна реклама (CPC) Дії Редагувати Копіювати Видалити За замовчуванням Под…" at bounding box center [462, 207] width 645 height 19
click at [186, 208] on span "Контекстна реклама (CPC)" at bounding box center [400, 207] width 504 height 7
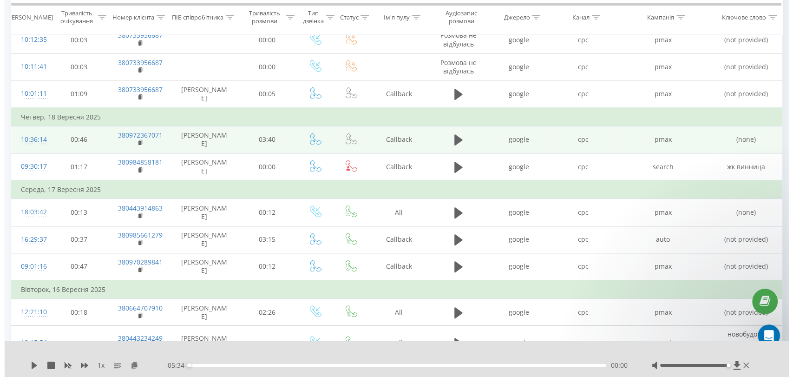
scroll to position [309, 0]
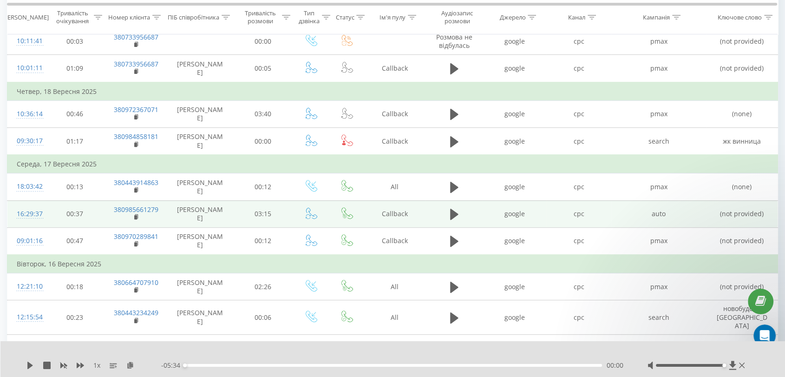
click at [729, 220] on td "(not provided)" at bounding box center [742, 213] width 72 height 27
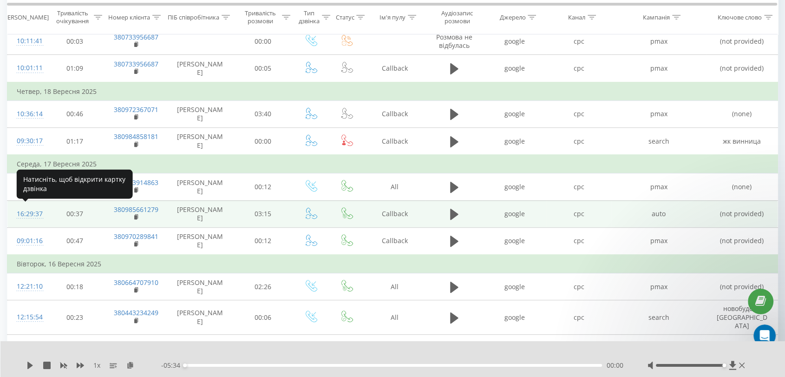
click at [36, 214] on div "16:29:37" at bounding box center [26, 214] width 19 height 18
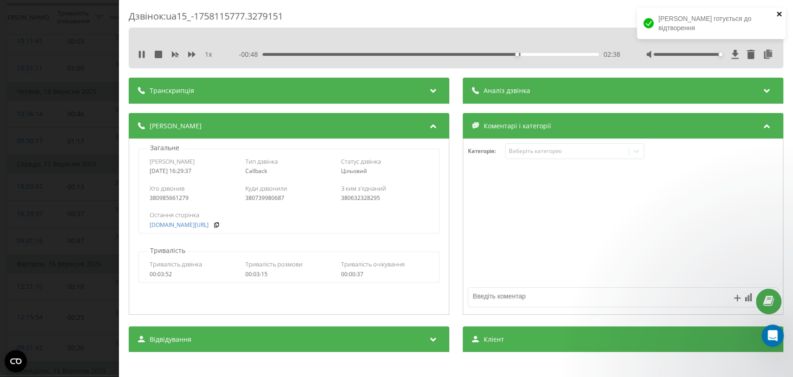
click at [778, 12] on icon "close" at bounding box center [780, 13] width 7 height 7
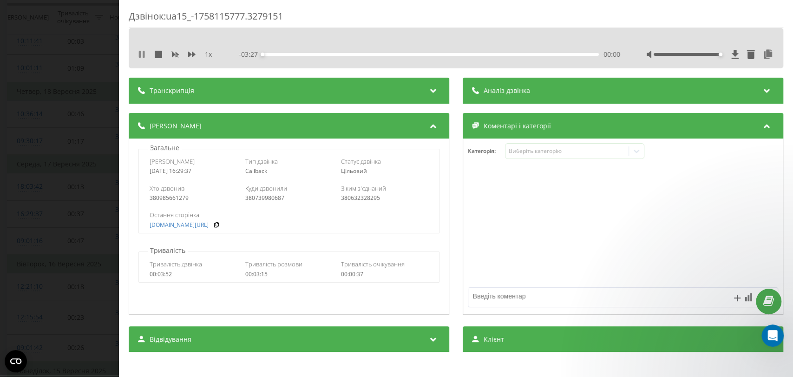
click at [144, 54] on icon at bounding box center [144, 54] width 2 height 7
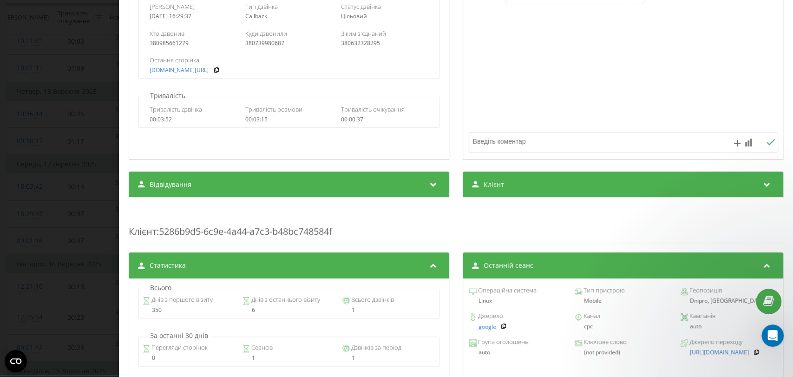
scroll to position [258, 0]
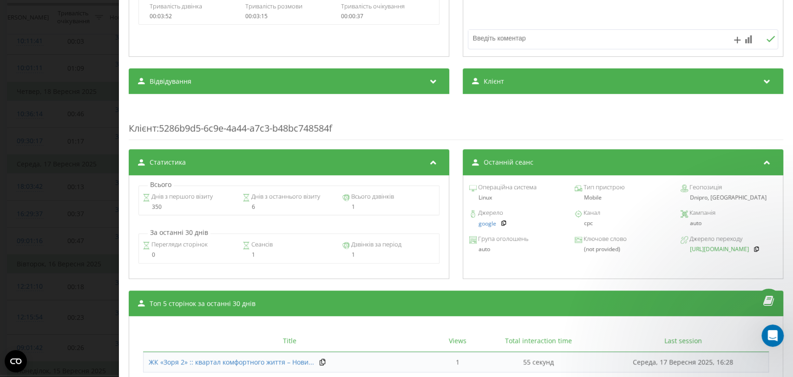
click at [716, 249] on link "[URL][DOMAIN_NAME]" at bounding box center [719, 249] width 59 height 7
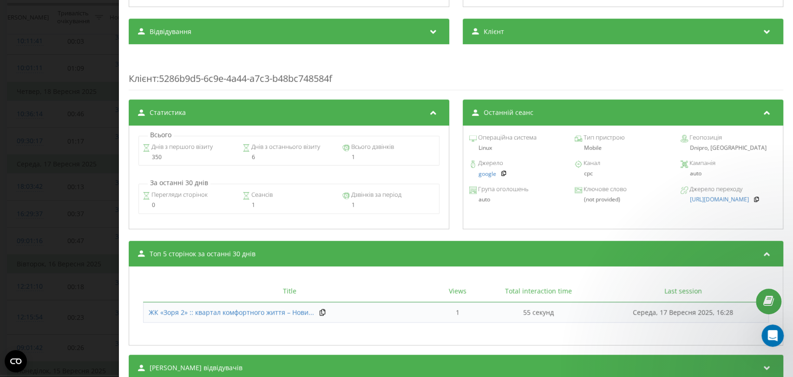
scroll to position [340, 0]
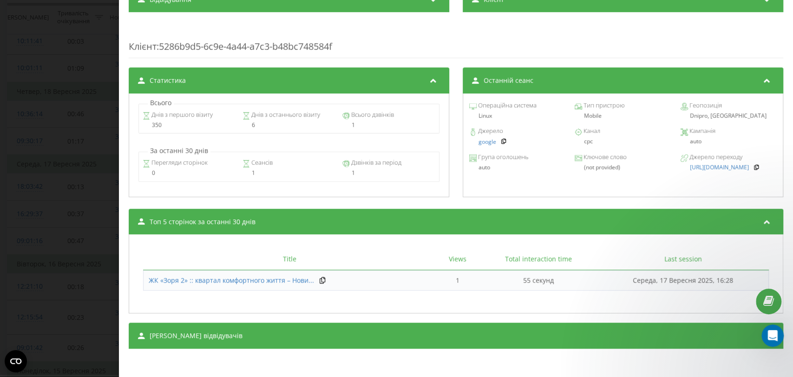
click at [762, 336] on icon at bounding box center [767, 333] width 11 height 9
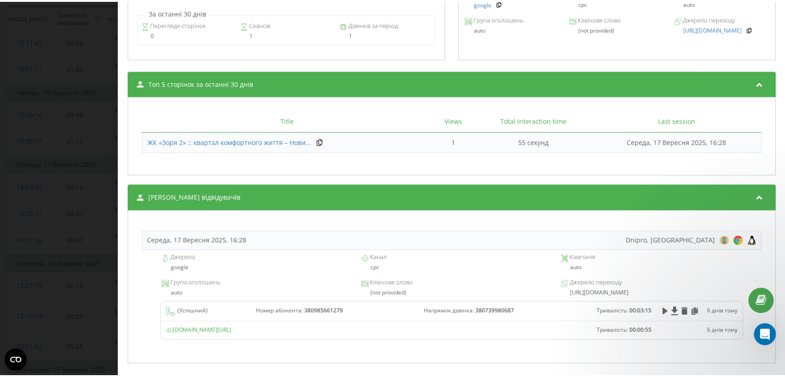
scroll to position [494, 0]
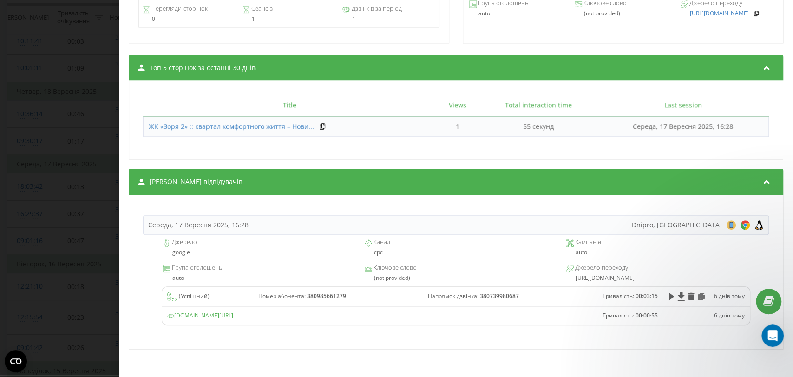
click at [100, 105] on div "Дзвінок : ua15_-1758115777.3279151 1 x - 03:27 00:00 00:00 Транскрипція Для AI-…" at bounding box center [396, 188] width 793 height 377
